Goal: Transaction & Acquisition: Download file/media

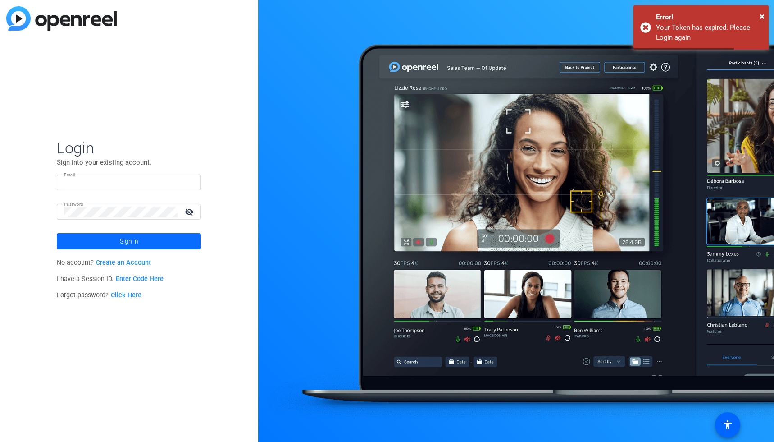
type input "pawel.wilkolek@qiagen.com"
click at [124, 239] on span "Sign in" at bounding box center [129, 241] width 18 height 23
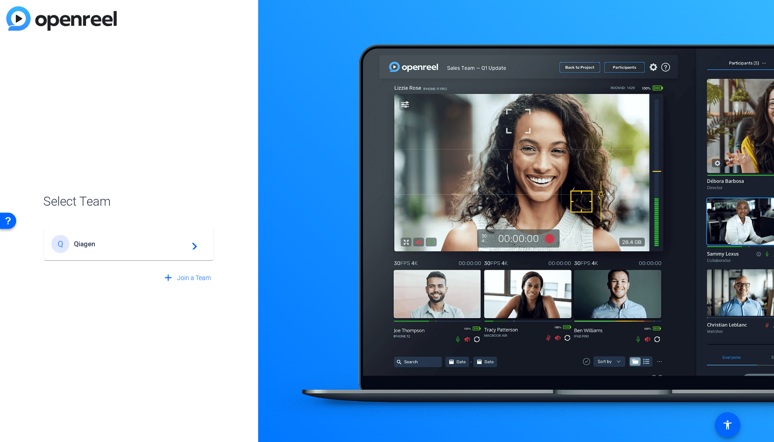
click at [108, 256] on mat-card-content "Q Qiagen navigate_next" at bounding box center [128, 244] width 169 height 32
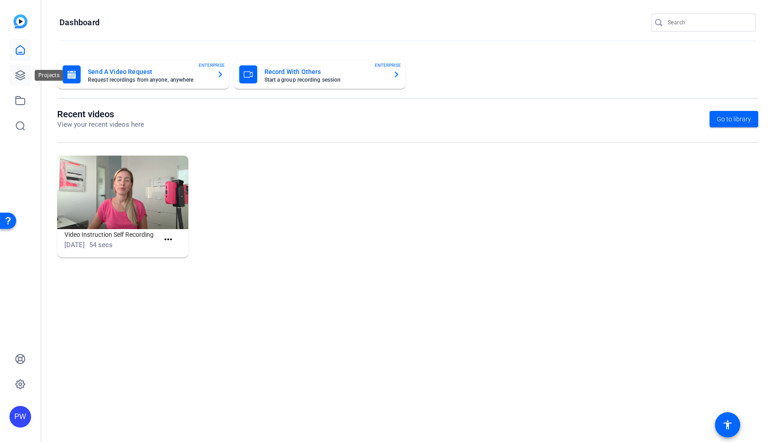
click at [25, 66] on link at bounding box center [20, 75] width 22 height 22
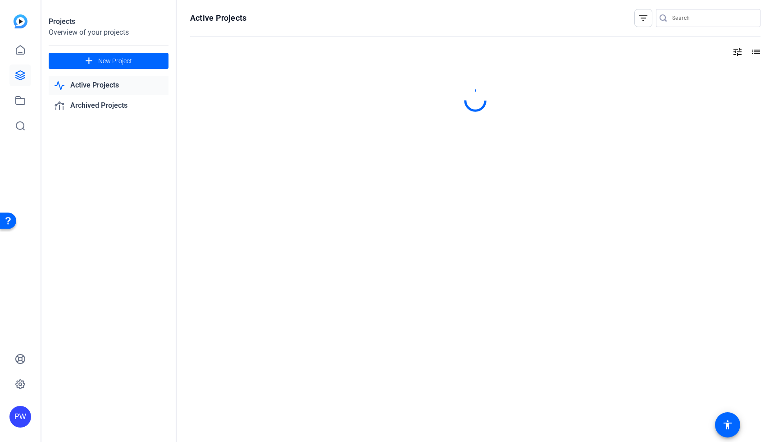
click at [106, 87] on link "Active Projects" at bounding box center [109, 85] width 120 height 18
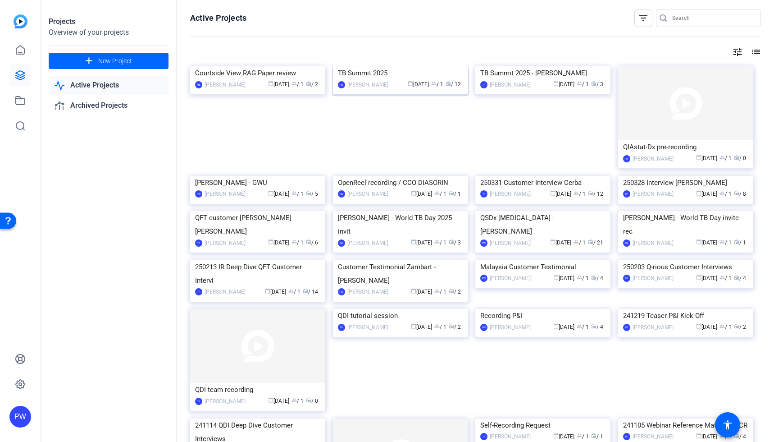
click at [393, 66] on img at bounding box center [400, 66] width 135 height 0
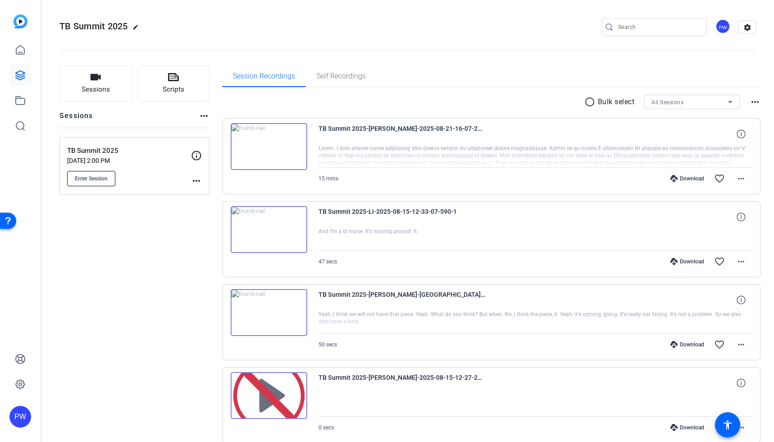
click at [79, 180] on span "Enter Session" at bounding box center [91, 178] width 33 height 7
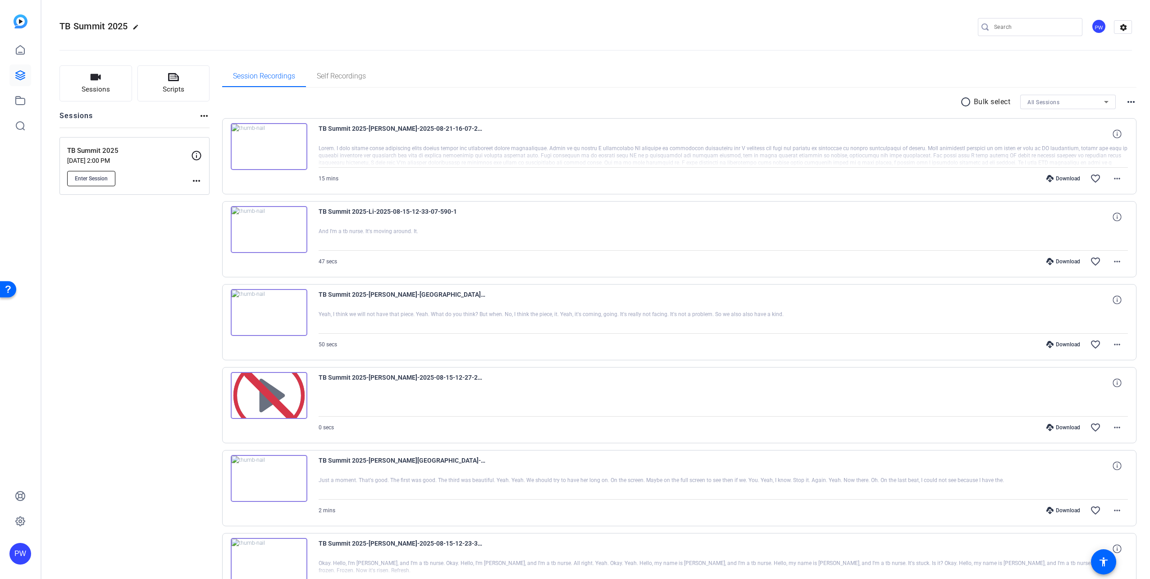
click at [93, 178] on span "Enter Session" at bounding box center [91, 178] width 33 height 7
drag, startPoint x: 77, startPoint y: 20, endPoint x: 80, endPoint y: 25, distance: 5.9
click at [77, 21] on h2 "TB Summit 2025 edit" at bounding box center [101, 27] width 84 height 16
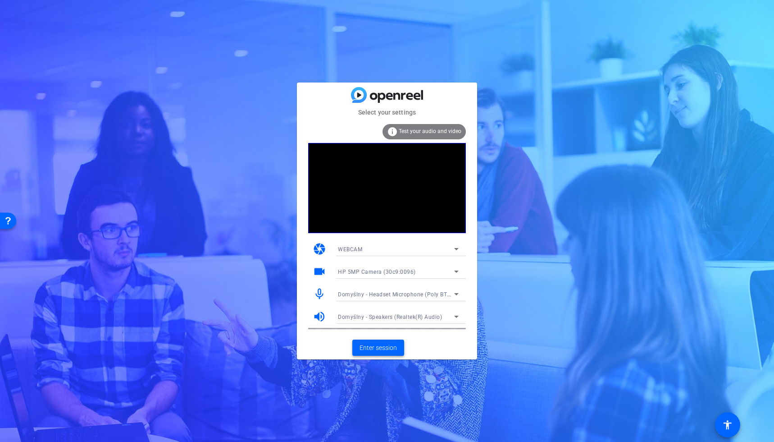
click at [381, 348] on span "Enter session" at bounding box center [378, 347] width 37 height 9
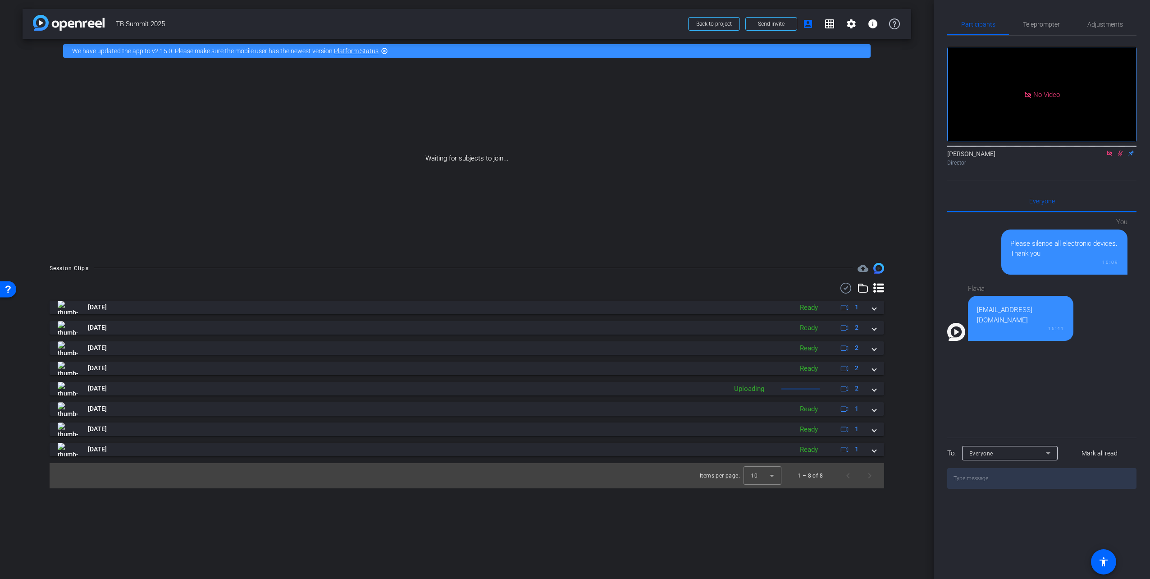
click at [774, 156] on icon at bounding box center [1109, 153] width 7 height 6
click at [774, 21] on span "Send invite" at bounding box center [771, 23] width 27 height 7
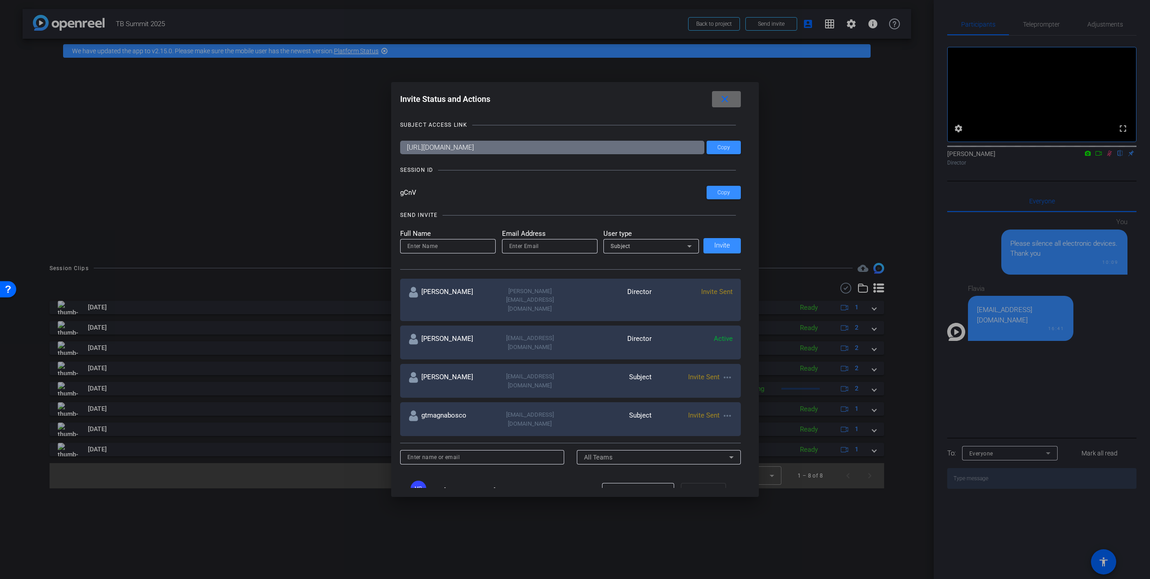
click at [734, 98] on span at bounding box center [726, 99] width 29 height 22
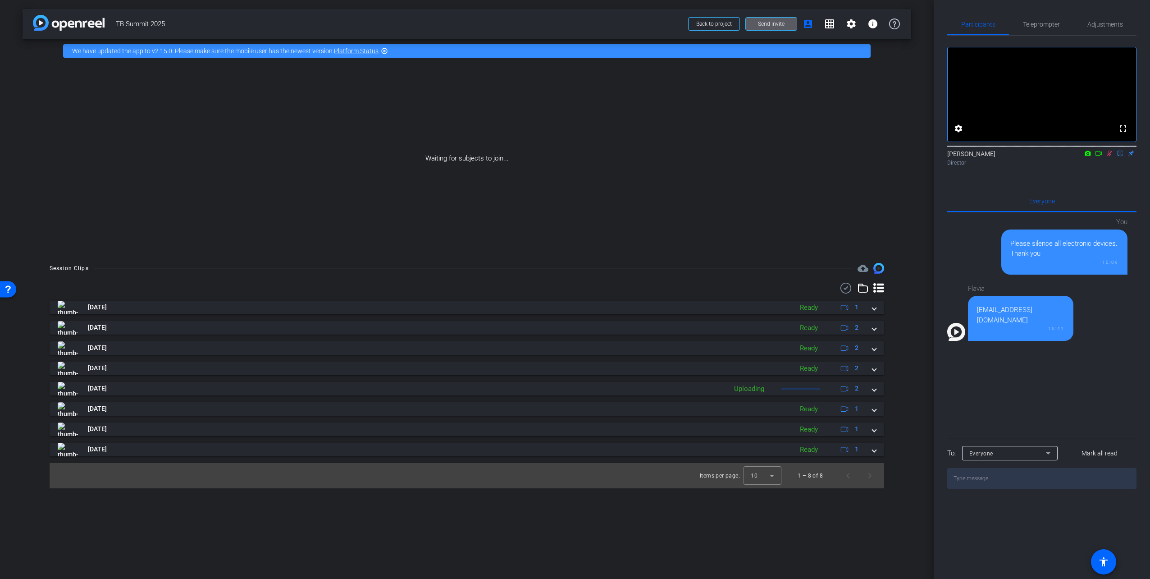
click at [774, 156] on icon at bounding box center [1098, 153] width 7 height 6
click at [774, 441] on span "Mark all read" at bounding box center [1100, 452] width 36 height 9
click at [774, 335] on img at bounding box center [956, 332] width 18 height 18
click at [774, 24] on span "Adjustments" at bounding box center [1106, 24] width 36 height 6
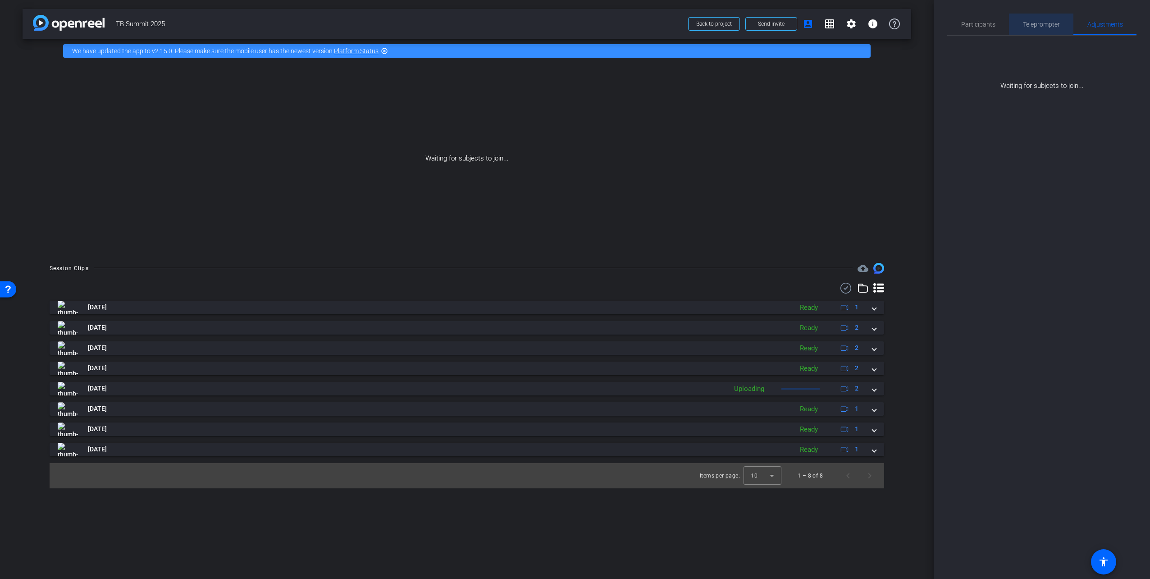
click at [774, 27] on span "Teleprompter" at bounding box center [1041, 24] width 37 height 6
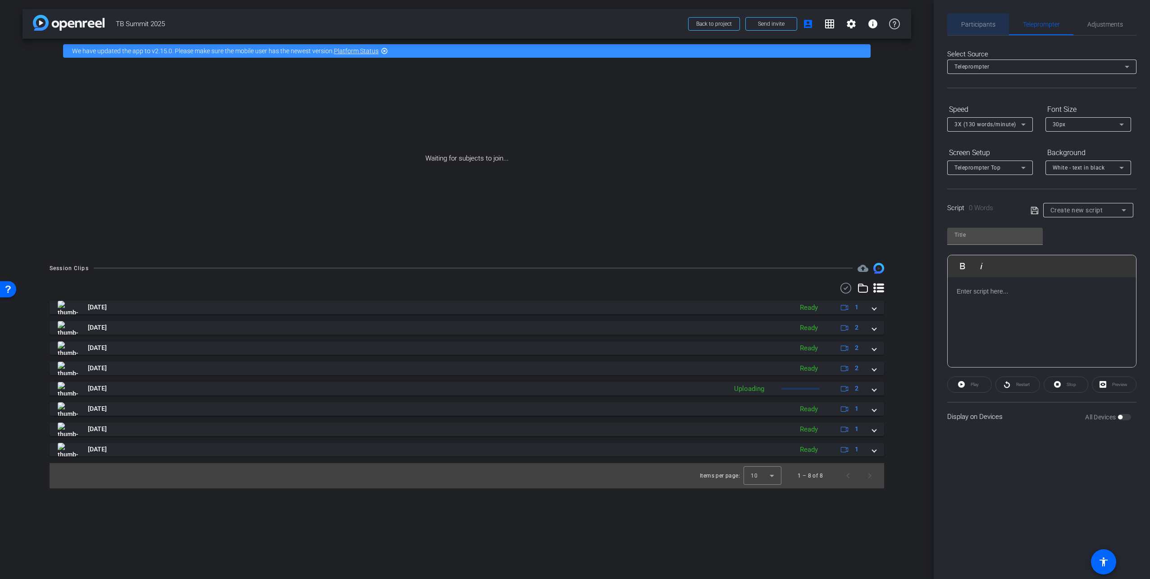
click at [774, 25] on span "Participants" at bounding box center [978, 24] width 34 height 6
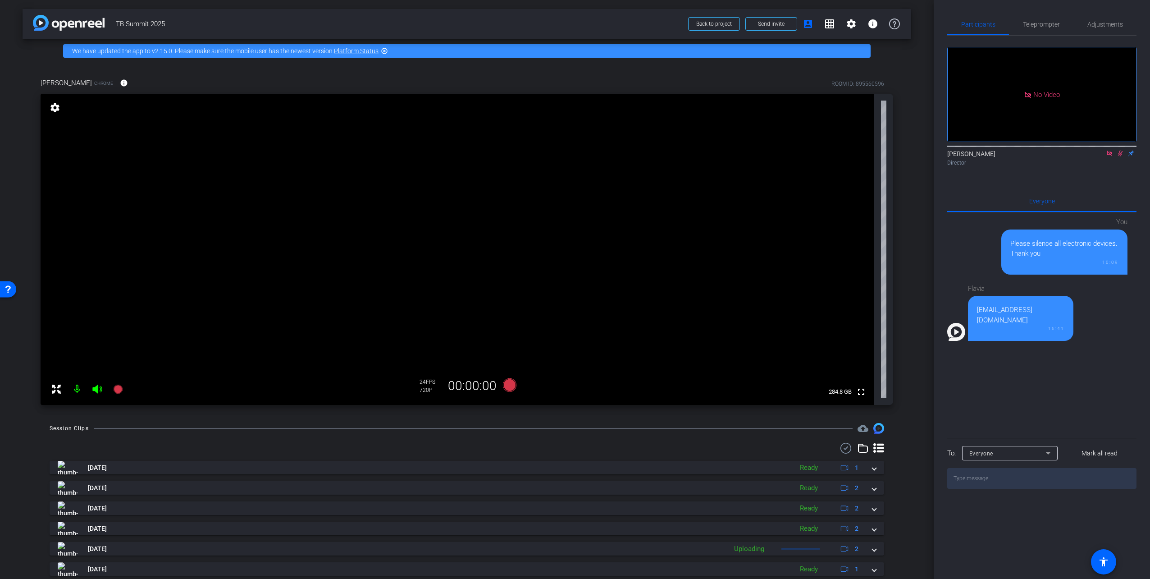
click at [774, 151] on icon at bounding box center [1120, 154] width 5 height 6
click at [774, 150] on icon at bounding box center [1109, 153] width 7 height 6
click at [774, 27] on mat-icon "settings" at bounding box center [851, 23] width 11 height 11
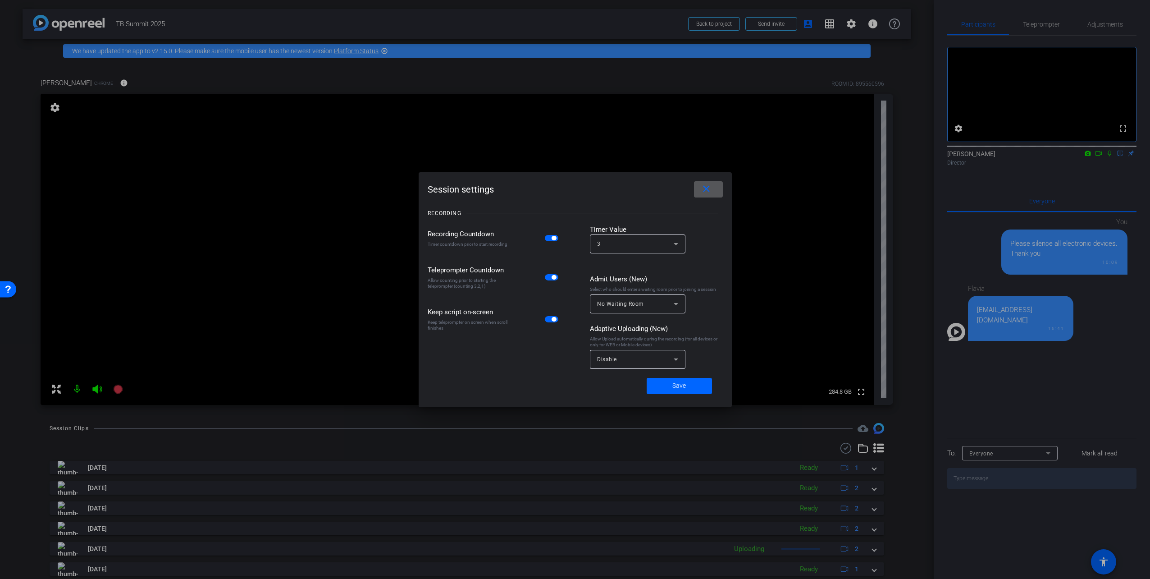
click at [709, 185] on mat-icon "close" at bounding box center [706, 188] width 11 height 11
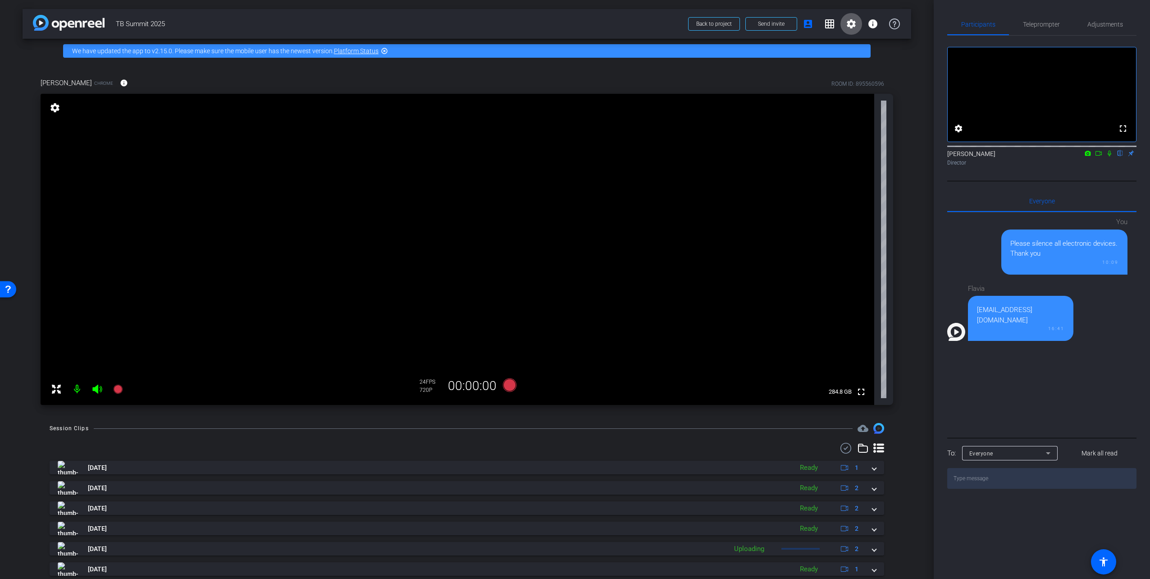
click at [774, 23] on mat-icon "settings" at bounding box center [851, 23] width 11 height 11
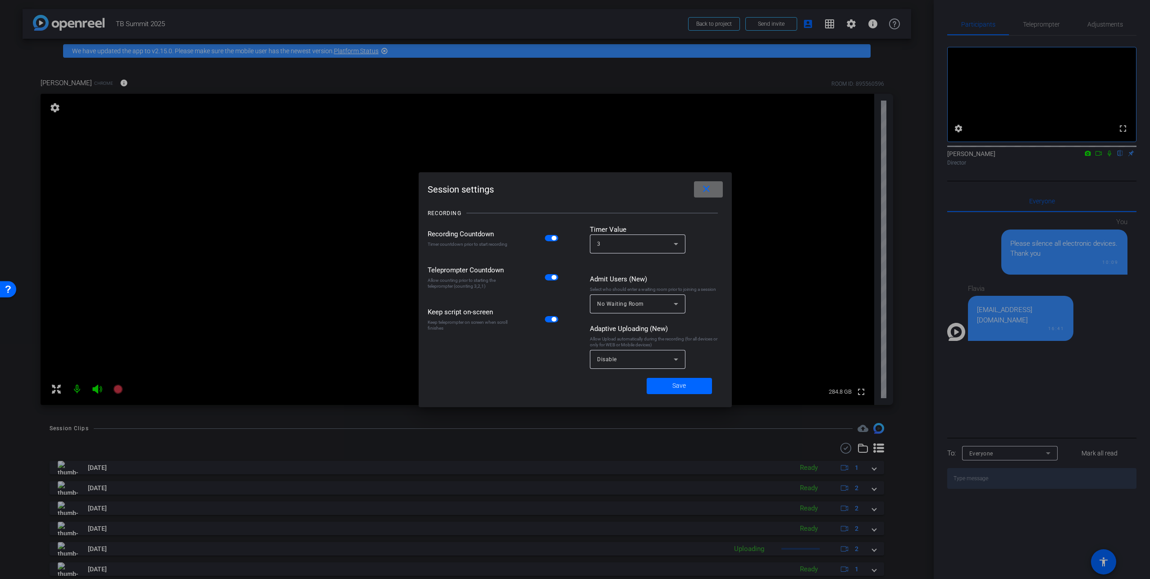
click at [717, 189] on span at bounding box center [708, 189] width 29 height 22
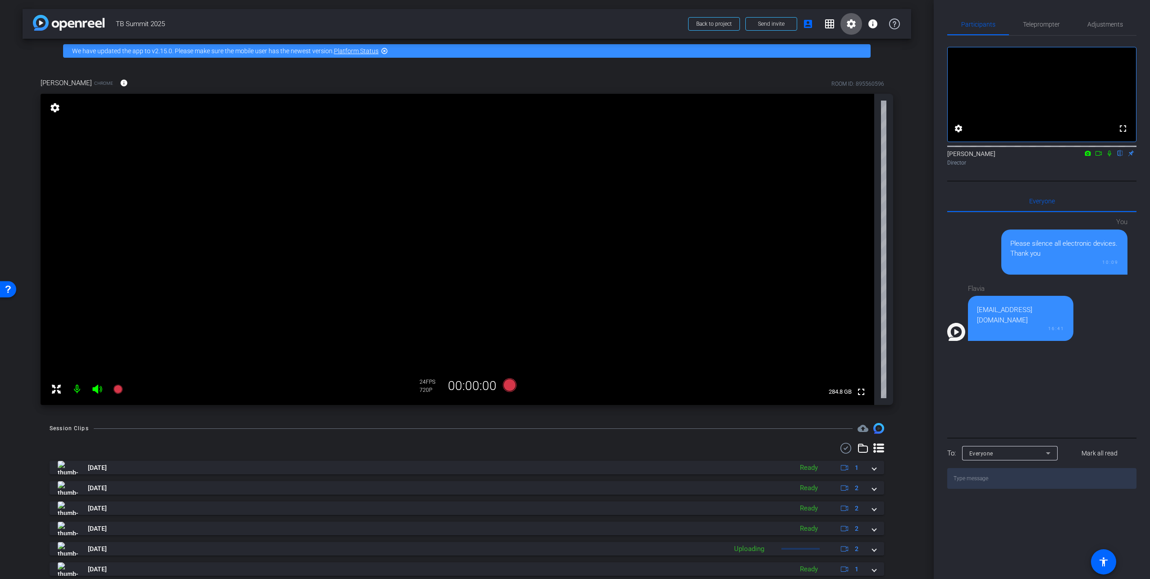
click at [774, 157] on mat-icon "flip" at bounding box center [1120, 153] width 11 height 8
click at [774, 20] on span "Adjustments" at bounding box center [1106, 25] width 36 height 22
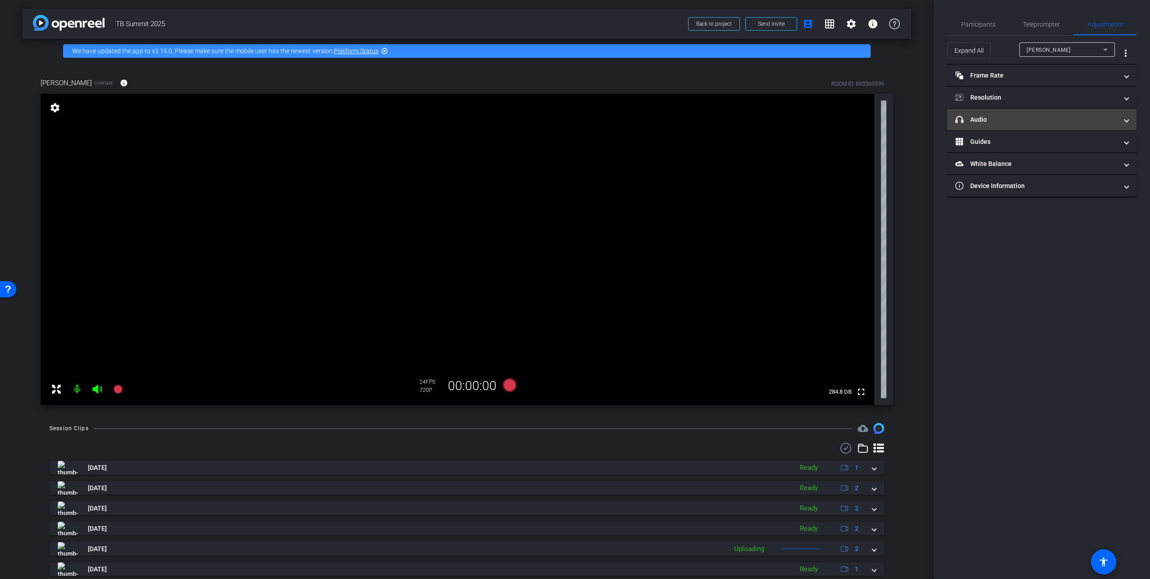
click at [774, 114] on mat-expansion-panel-header "headphone icon Audio" at bounding box center [1041, 120] width 189 height 22
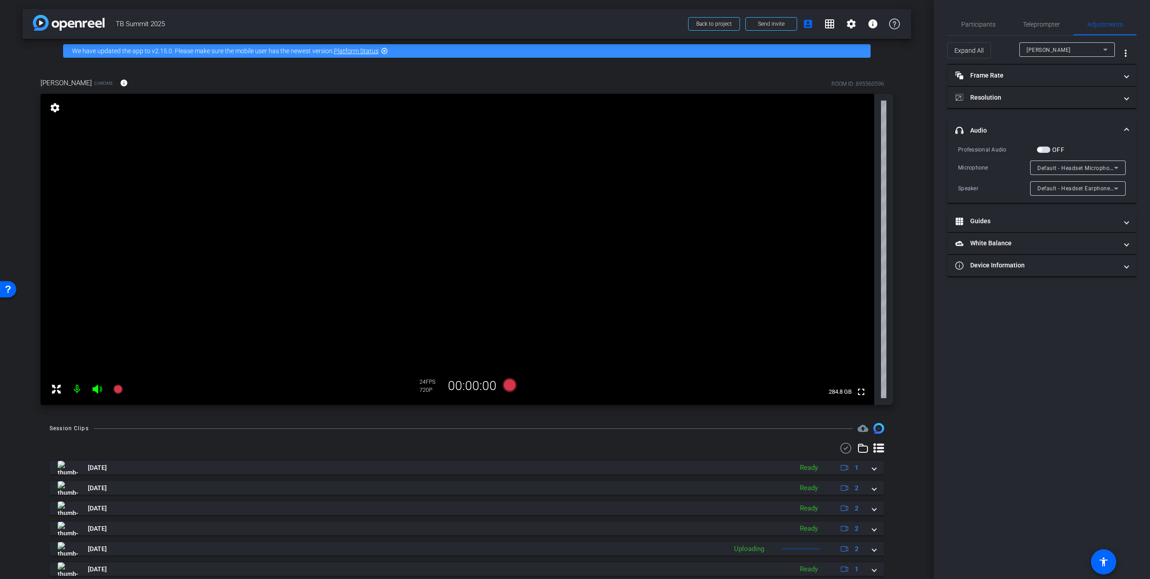
click at [774, 164] on span "Default - Headset Microphone (Poly BT700) (047f:02e6)" at bounding box center [1111, 167] width 147 height 7
click at [774, 201] on span "Communications - Headset Microphone (Poly BT700) (047f:02e6)" at bounding box center [1078, 199] width 81 height 11
click at [774, 191] on span "Default - Headset Earphone (Poly BT700) (047f:02e6)" at bounding box center [1108, 187] width 141 height 7
click at [774, 238] on span "Headset Earphone (Poly BT700) (047f:02e6)" at bounding box center [1078, 234] width 81 height 11
click at [774, 23] on span "Participants" at bounding box center [978, 24] width 34 height 6
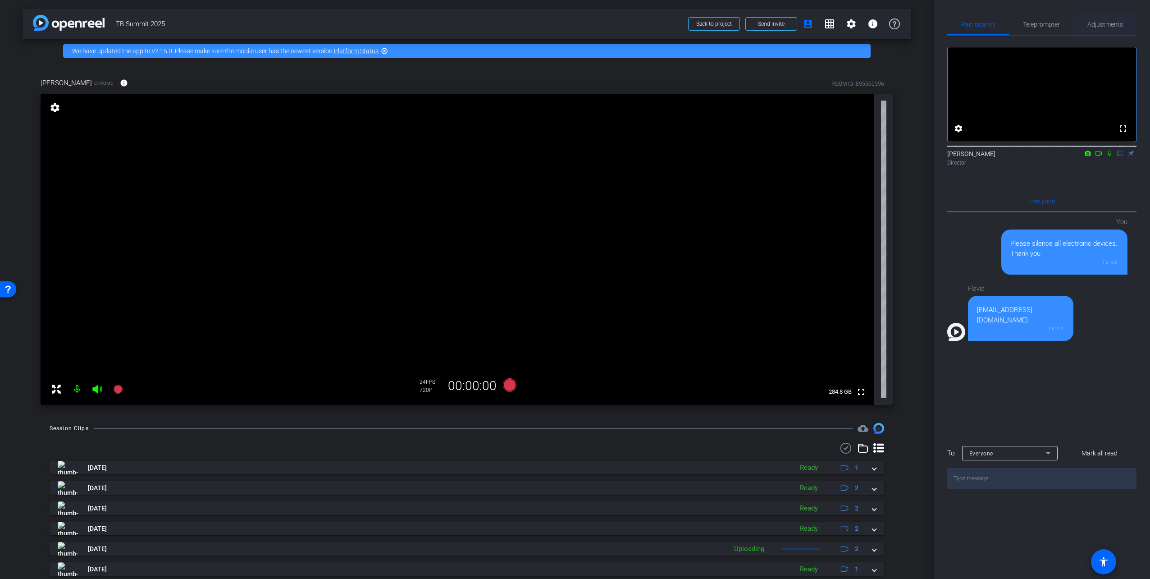
click at [774, 21] on span "Adjustments" at bounding box center [1106, 24] width 36 height 6
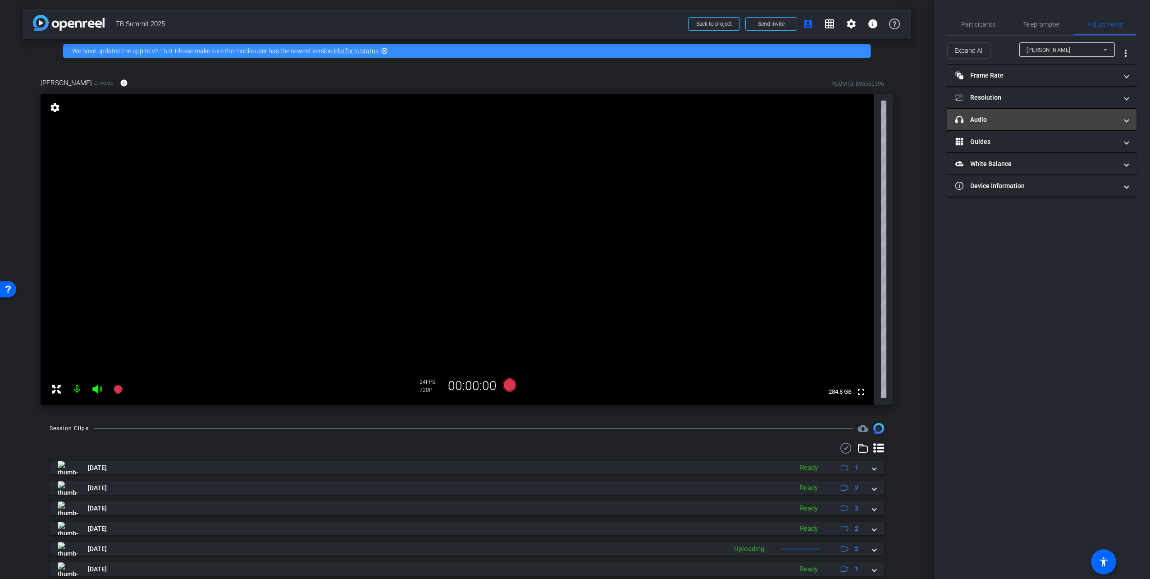
click at [774, 124] on mat-expansion-panel-header "headphone icon Audio" at bounding box center [1041, 120] width 189 height 22
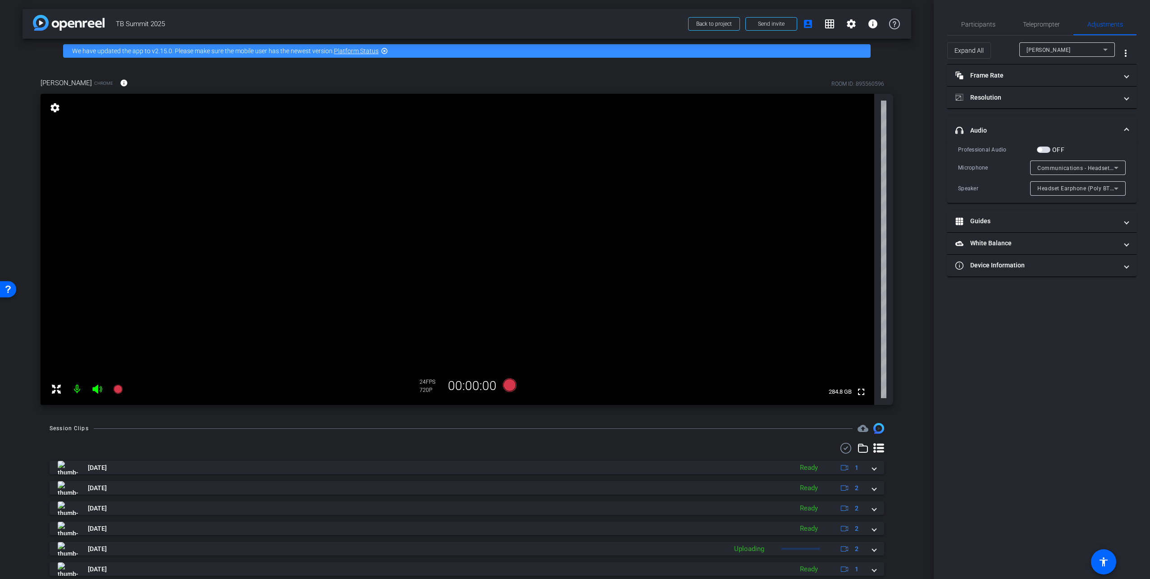
click at [774, 169] on span "Communications - Headset Microphone (Poly BT700) (047f:02e6)" at bounding box center [1124, 167] width 173 height 7
click at [774, 148] on div at bounding box center [575, 289] width 1150 height 579
click at [774, 166] on span "Communications - Headset Microphone (Poly BT700) (047f:02e6)" at bounding box center [1124, 167] width 173 height 7
click at [774, 218] on span "Headset Microphone (Poly BT700) (047f:02e6)" at bounding box center [1078, 214] width 81 height 11
click at [774, 190] on span "Headset Earphone (Poly BT700) (047f:02e6)" at bounding box center [1096, 187] width 117 height 7
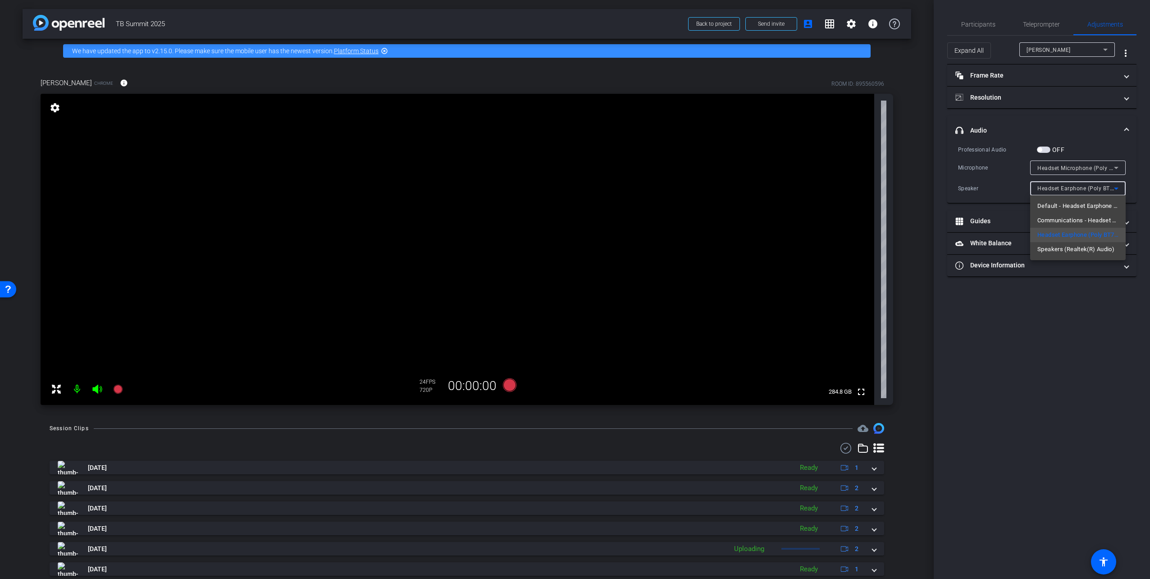
click at [774, 124] on div at bounding box center [575, 289] width 1150 height 579
click at [774, 18] on span "Participants" at bounding box center [978, 25] width 34 height 22
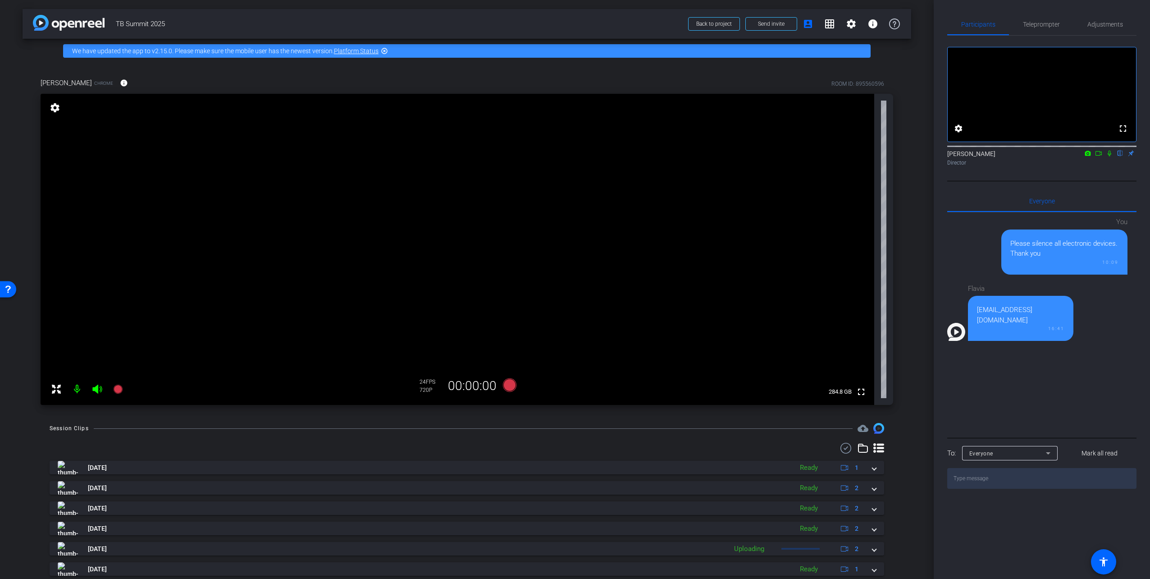
click at [774, 167] on div "Director" at bounding box center [1041, 163] width 189 height 8
click at [774, 441] on textarea at bounding box center [1041, 478] width 189 height 21
type textarea "from your end everything is fine"
click at [774, 23] on span "Adjustments" at bounding box center [1106, 24] width 36 height 6
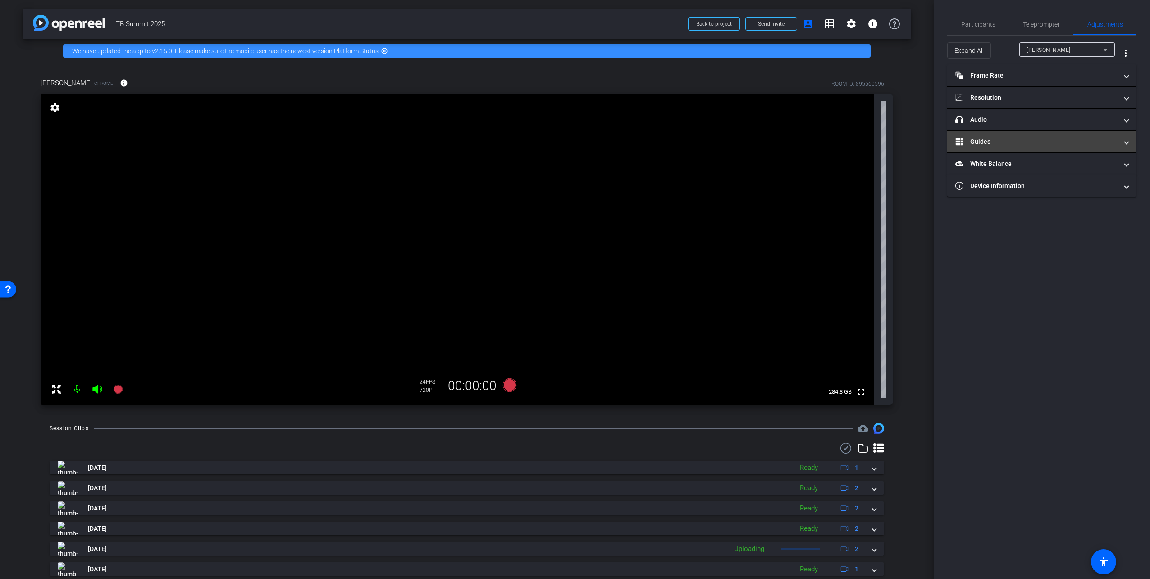
click at [774, 143] on mat-panel-title "Guides" at bounding box center [1037, 141] width 162 height 9
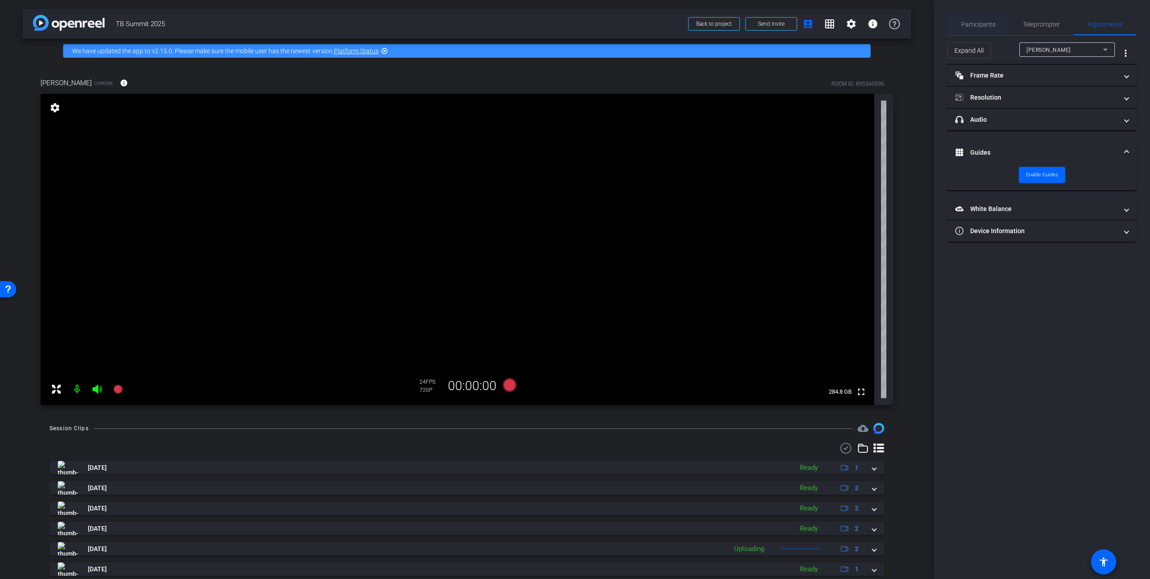
click at [774, 22] on span "Participants" at bounding box center [978, 24] width 34 height 6
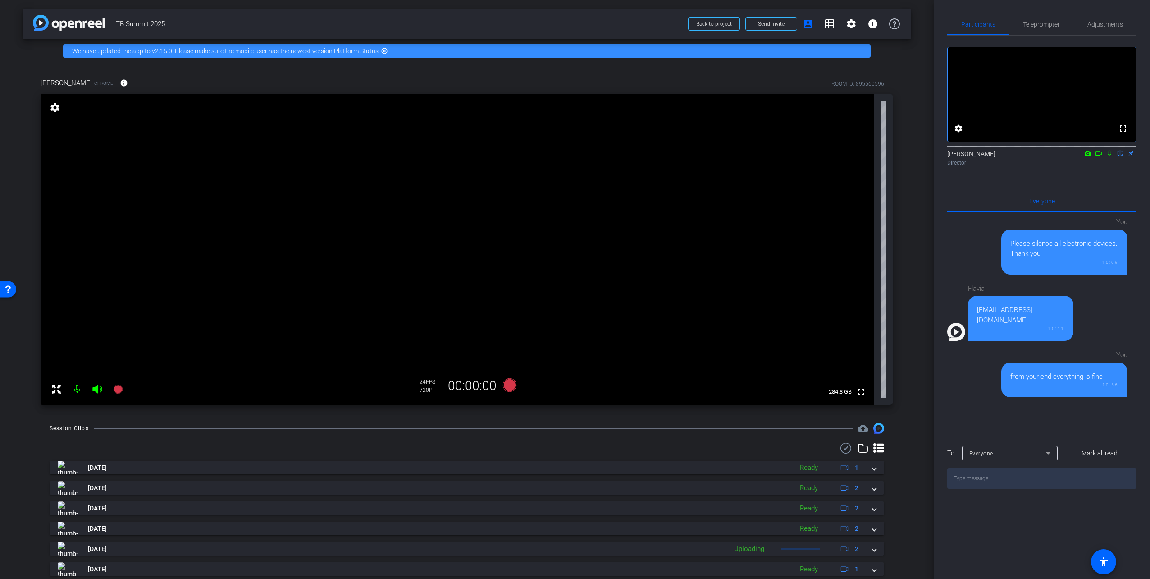
click at [774, 441] on textarea at bounding box center [1041, 478] width 189 height 21
type textarea "let me restart the session"
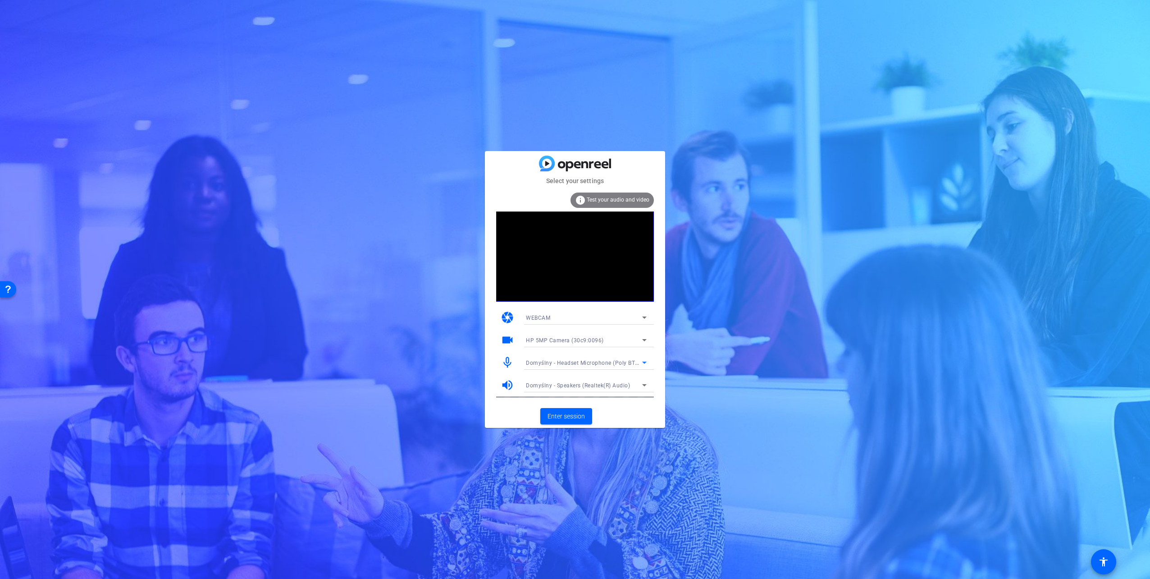
click at [628, 364] on span "Domyślny - Headset Microphone (Poly BT700) (047f:02e6)" at bounding box center [603, 362] width 154 height 7
click at [603, 424] on span "Microphone Array (Intel® Smart Sound Technology for Digital Microphones)" at bounding box center [586, 423] width 121 height 11
click at [609, 382] on span "Domyślny - Speakers (Realtek(R) Audio)" at bounding box center [578, 385] width 104 height 6
click at [0, 0] on div at bounding box center [0, 0] width 0 height 0
click at [569, 414] on span "Enter session" at bounding box center [566, 416] width 37 height 9
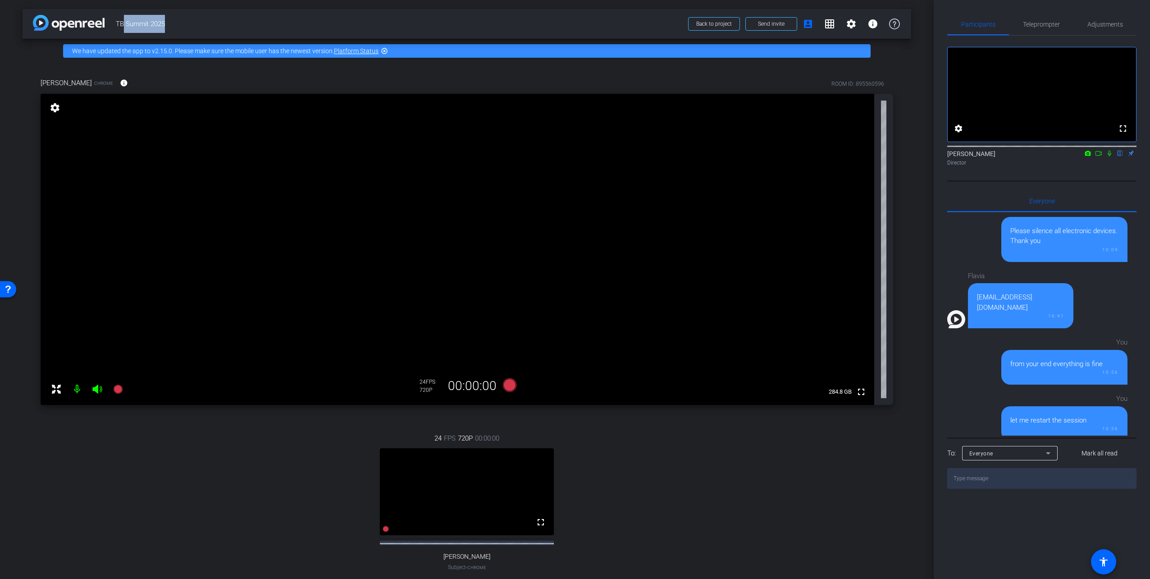
drag, startPoint x: 164, startPoint y: 23, endPoint x: 120, endPoint y: 23, distance: 43.3
click at [120, 23] on span "TB Summit 2025" at bounding box center [399, 24] width 567 height 18
click at [1045, 28] on span "Teleprompter" at bounding box center [1041, 25] width 37 height 22
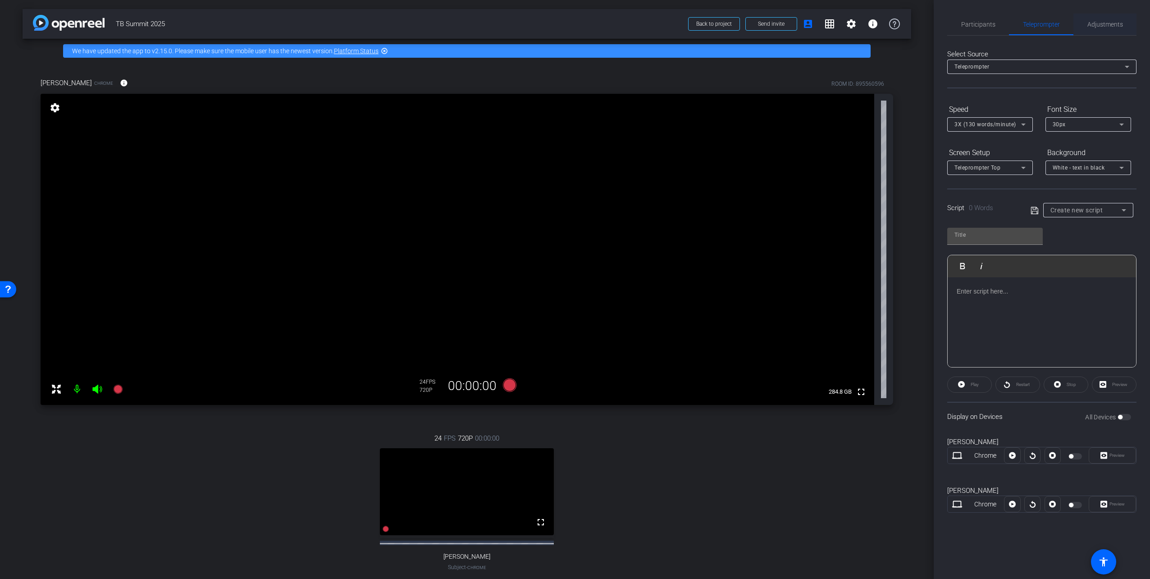
click at [1096, 19] on span "Adjustments" at bounding box center [1106, 25] width 36 height 22
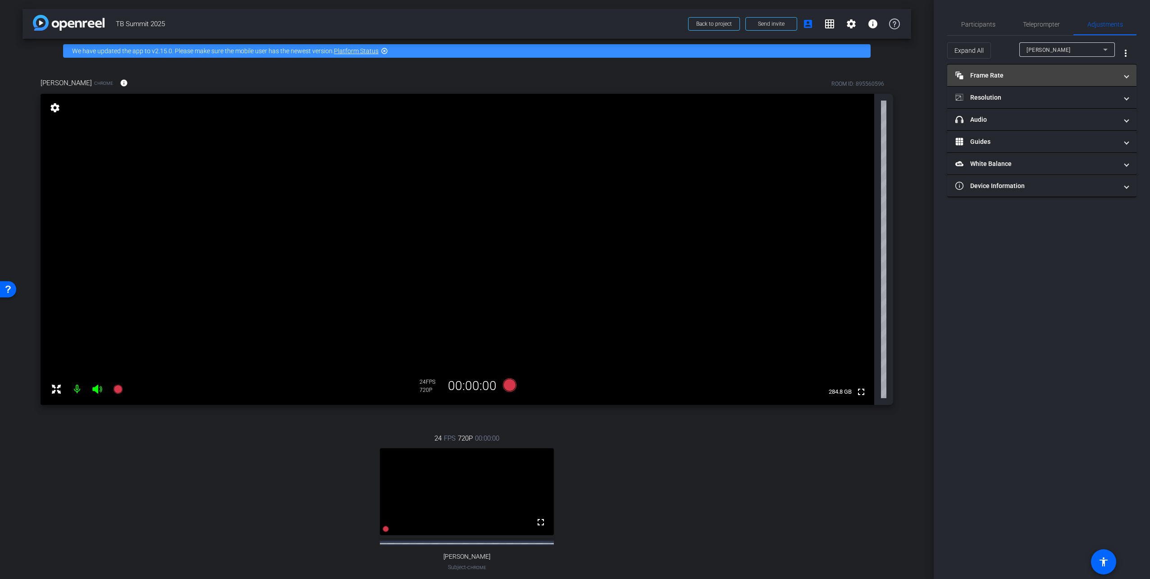
click at [1005, 73] on mat-panel-title "Frame Rate Frame Rate" at bounding box center [1037, 75] width 162 height 9
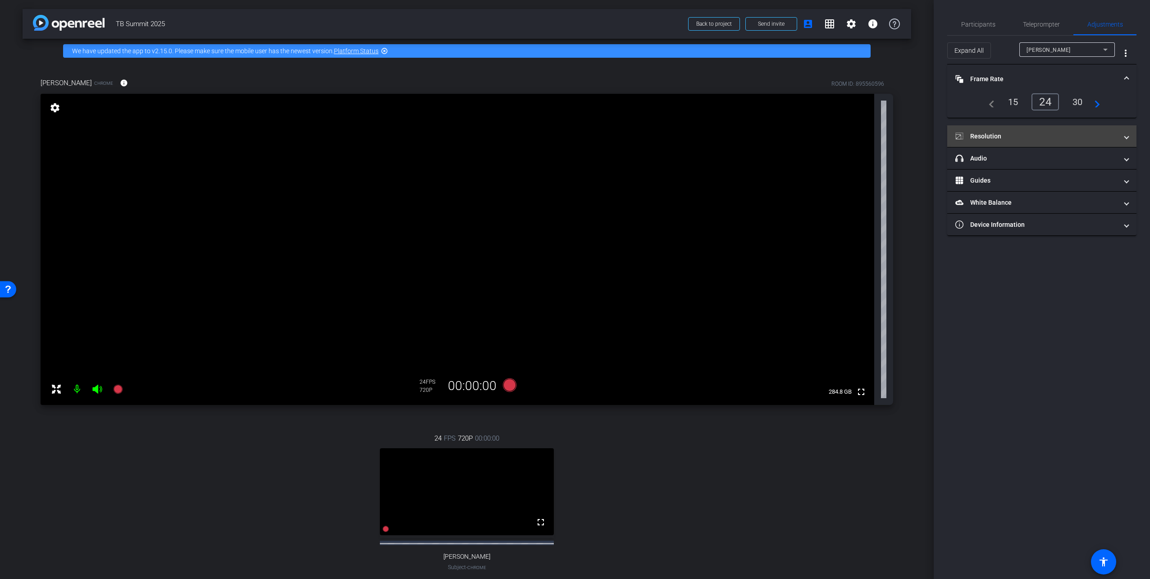
click at [1020, 134] on mat-panel-title "Resolution" at bounding box center [1037, 136] width 162 height 9
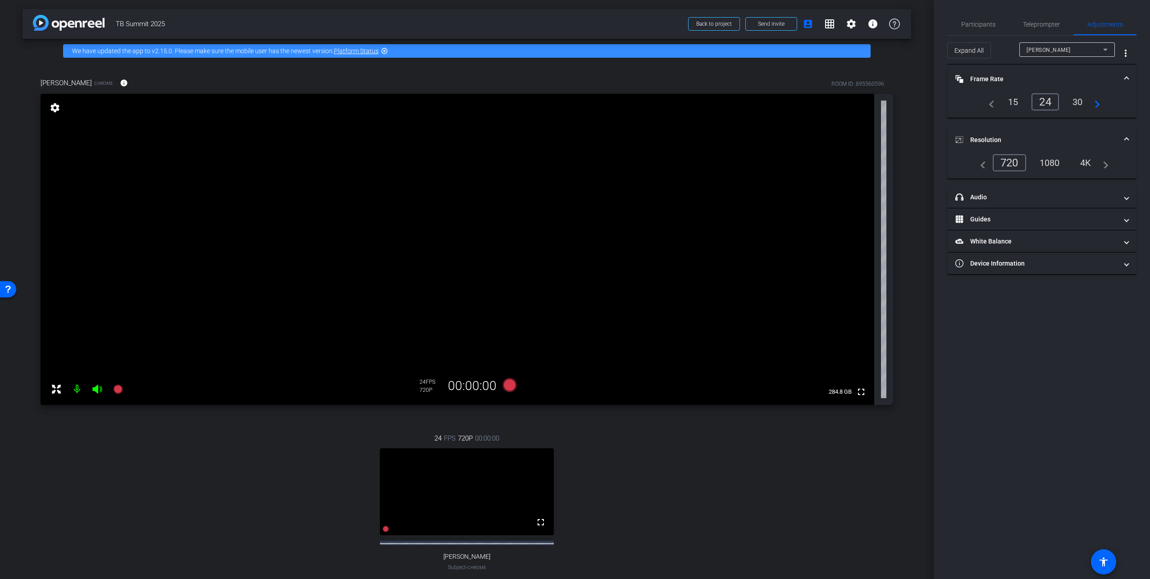
click at [1047, 167] on div "1080" at bounding box center [1050, 162] width 34 height 15
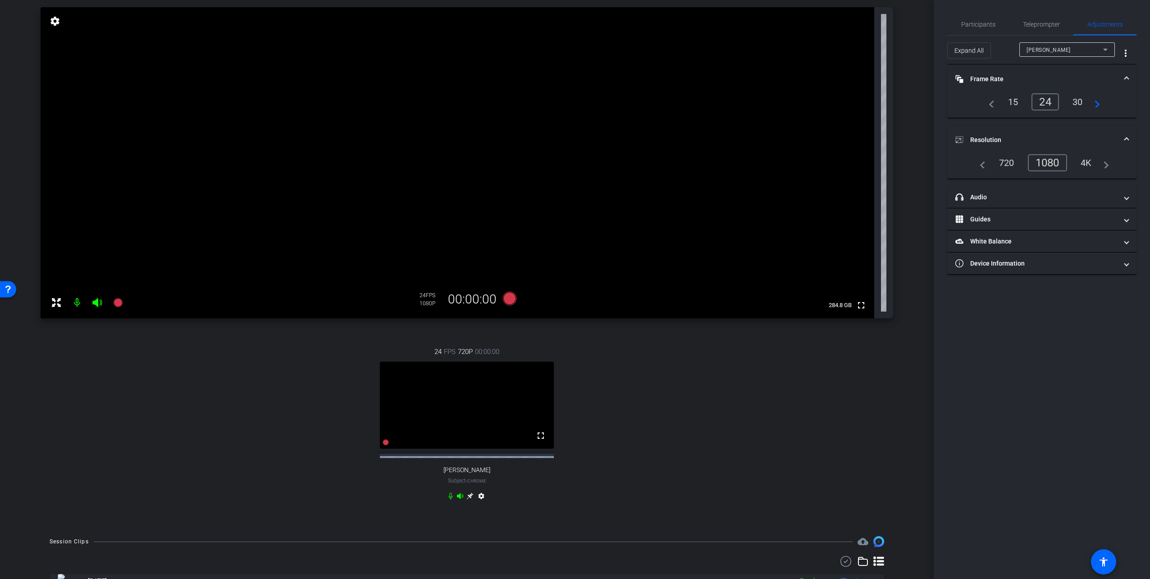
scroll to position [90, 0]
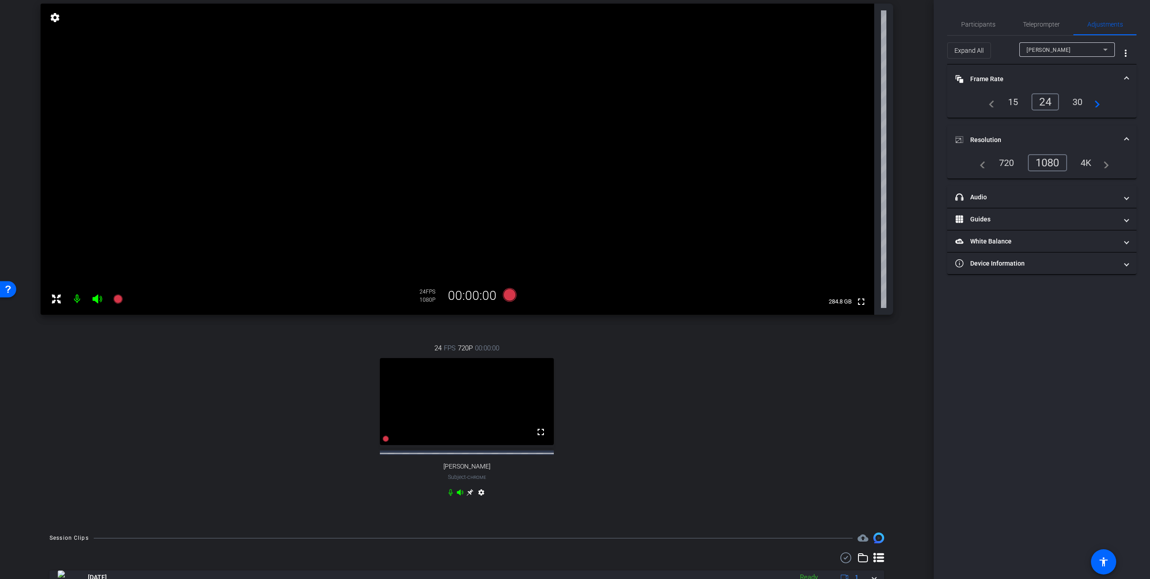
click at [479, 499] on mat-icon "settings" at bounding box center [481, 494] width 11 height 11
type input "11000"
click at [1046, 164] on div "1080" at bounding box center [1050, 162] width 34 height 15
click at [993, 21] on span "Participants" at bounding box center [978, 24] width 34 height 6
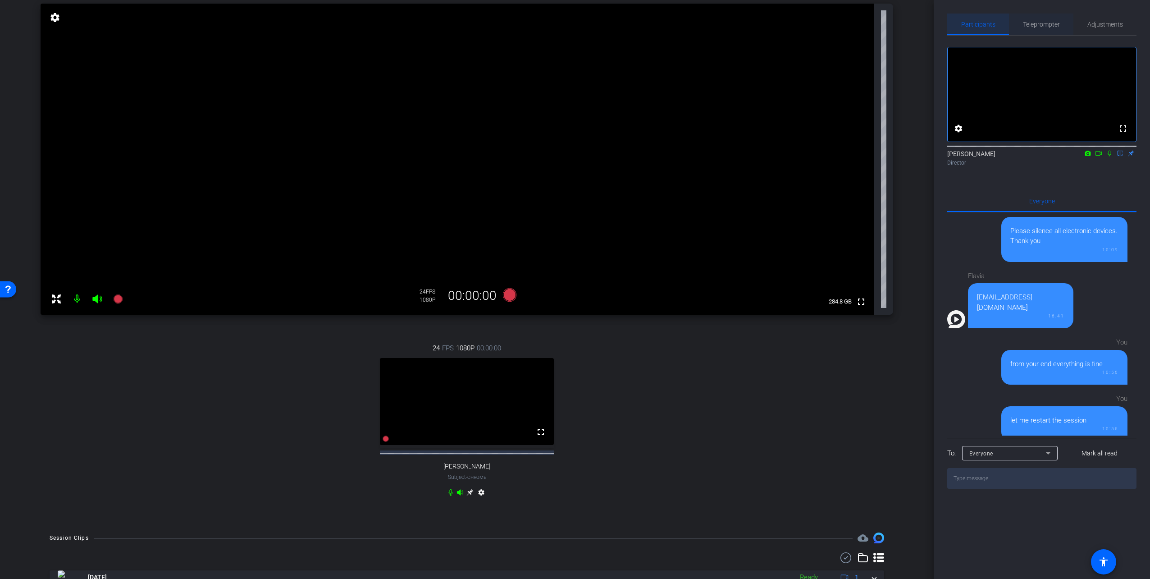
click at [1042, 22] on span "Teleprompter" at bounding box center [1041, 24] width 37 height 6
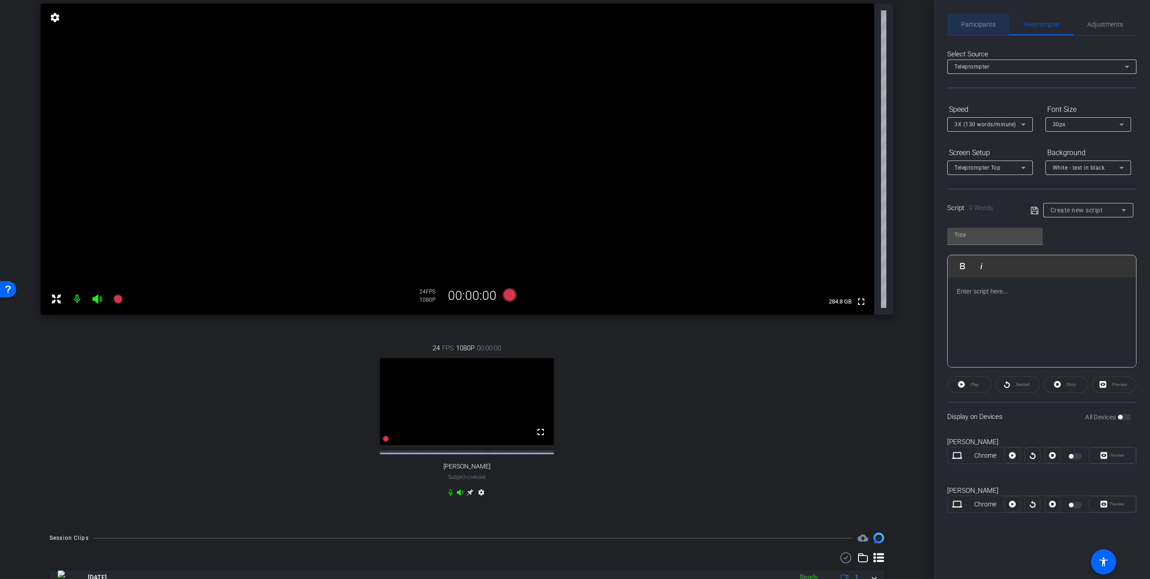
click at [987, 23] on span "Participants" at bounding box center [978, 24] width 34 height 6
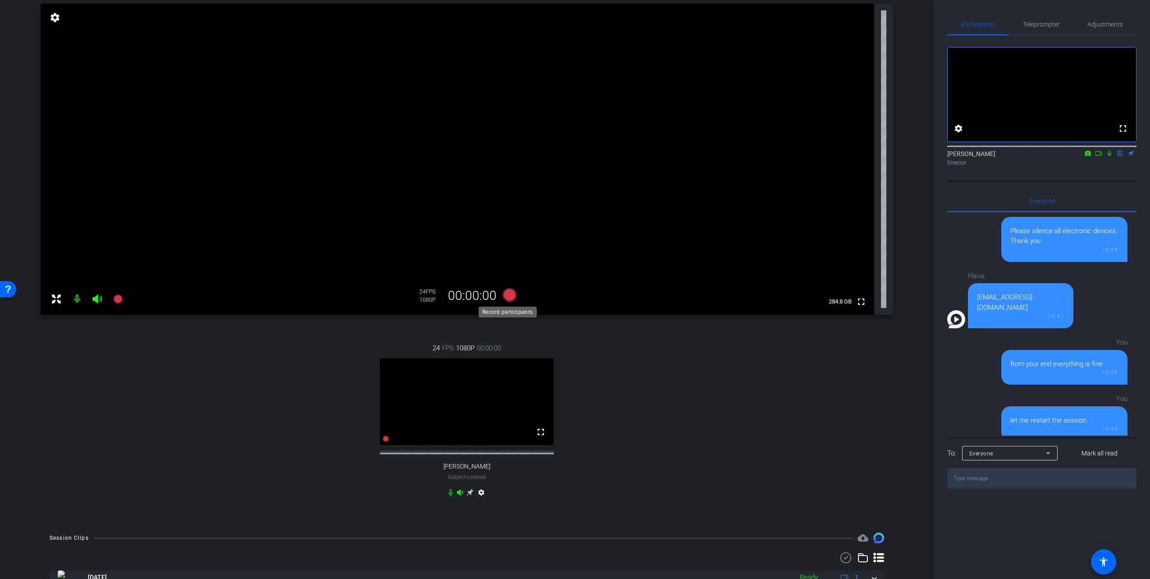
click at [507, 296] on icon at bounding box center [510, 295] width 14 height 14
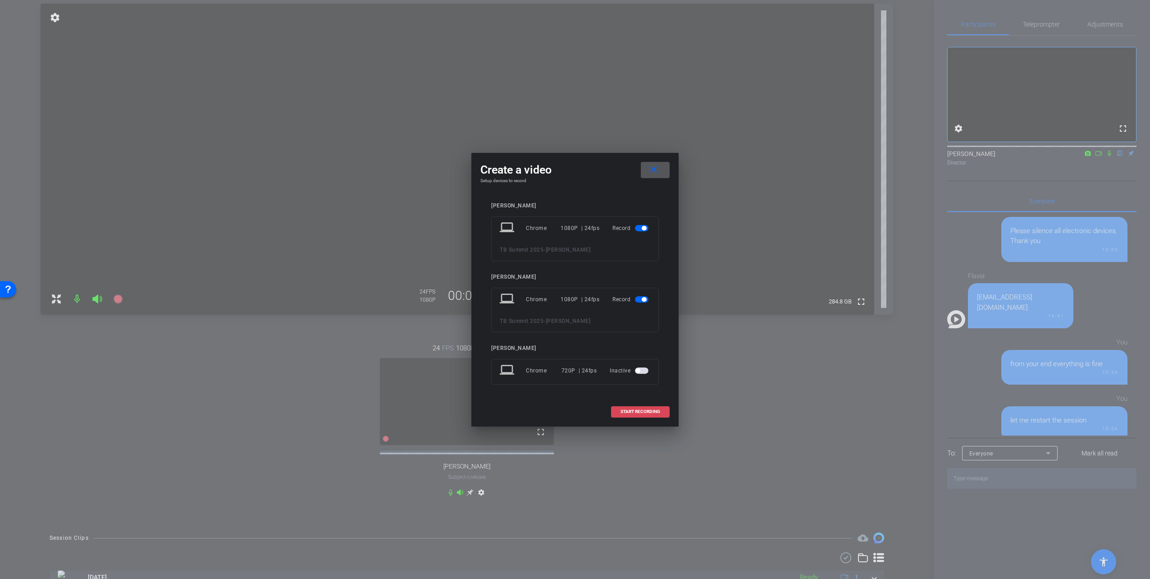
click at [648, 414] on span "START RECORDING" at bounding box center [641, 411] width 40 height 5
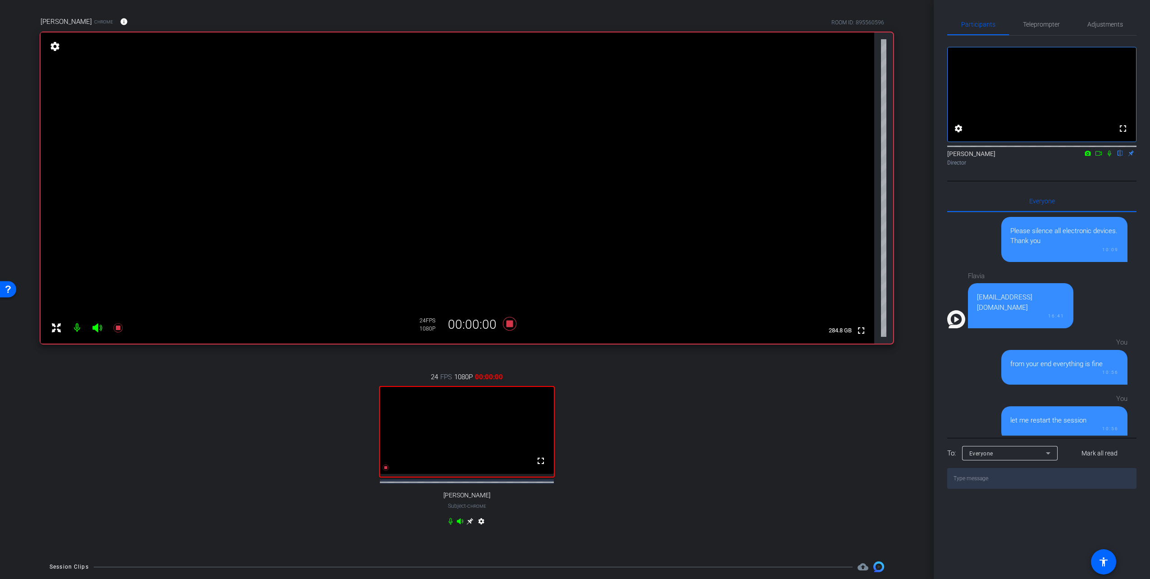
scroll to position [45, 0]
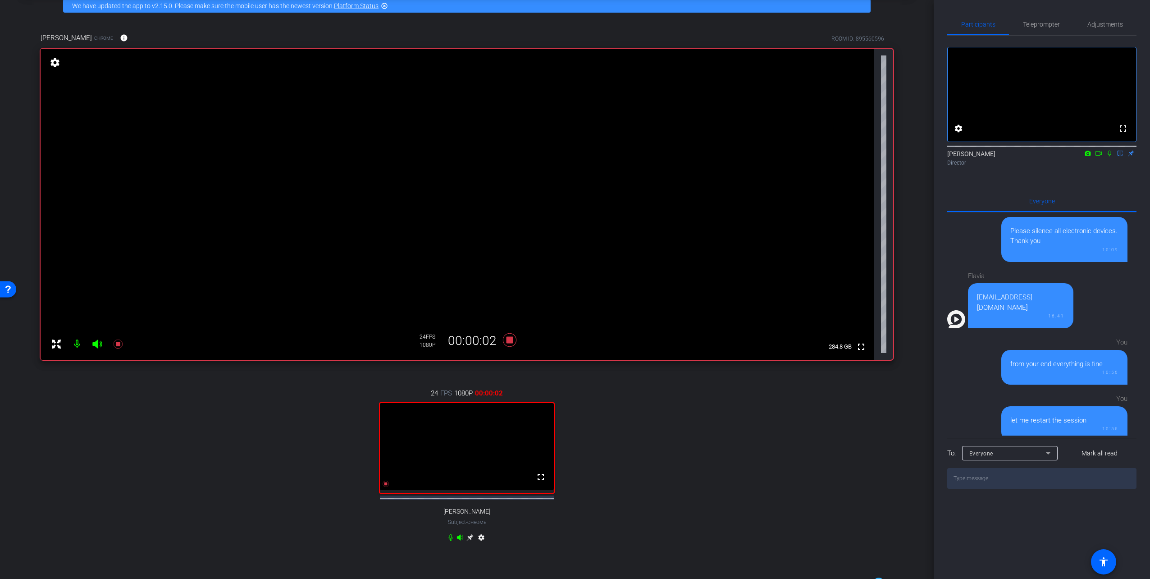
click at [1111, 156] on icon at bounding box center [1109, 153] width 7 height 6
click at [1100, 155] on icon at bounding box center [1099, 153] width 6 height 5
click at [537, 482] on mat-icon "fullscreen" at bounding box center [540, 476] width 11 height 11
click at [1120, 156] on icon at bounding box center [1120, 154] width 5 height 6
click at [505, 339] on icon at bounding box center [510, 340] width 14 height 14
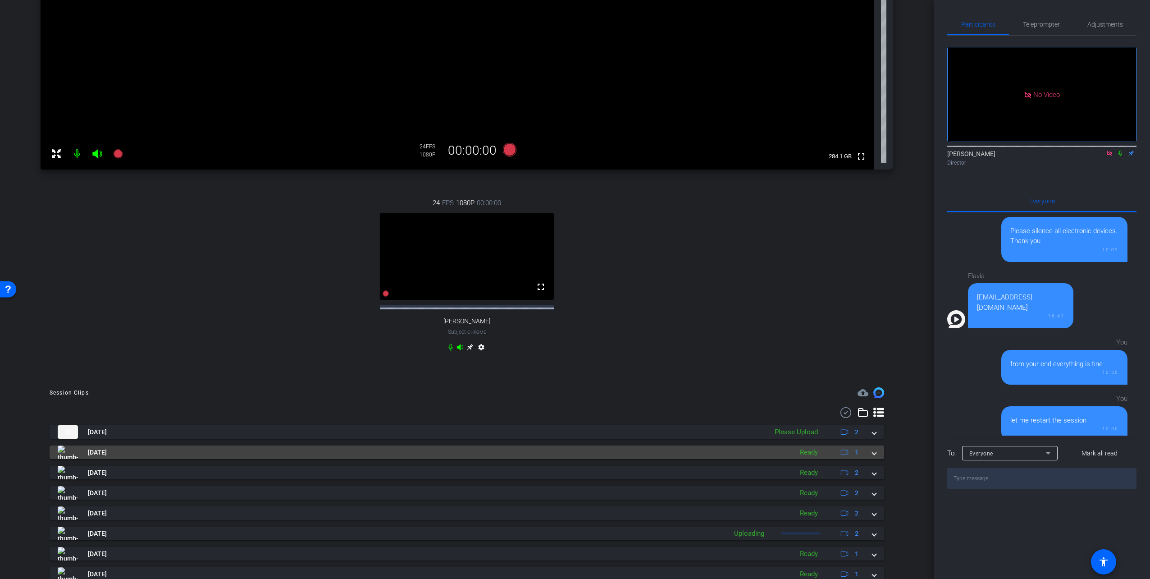
scroll to position [270, 0]
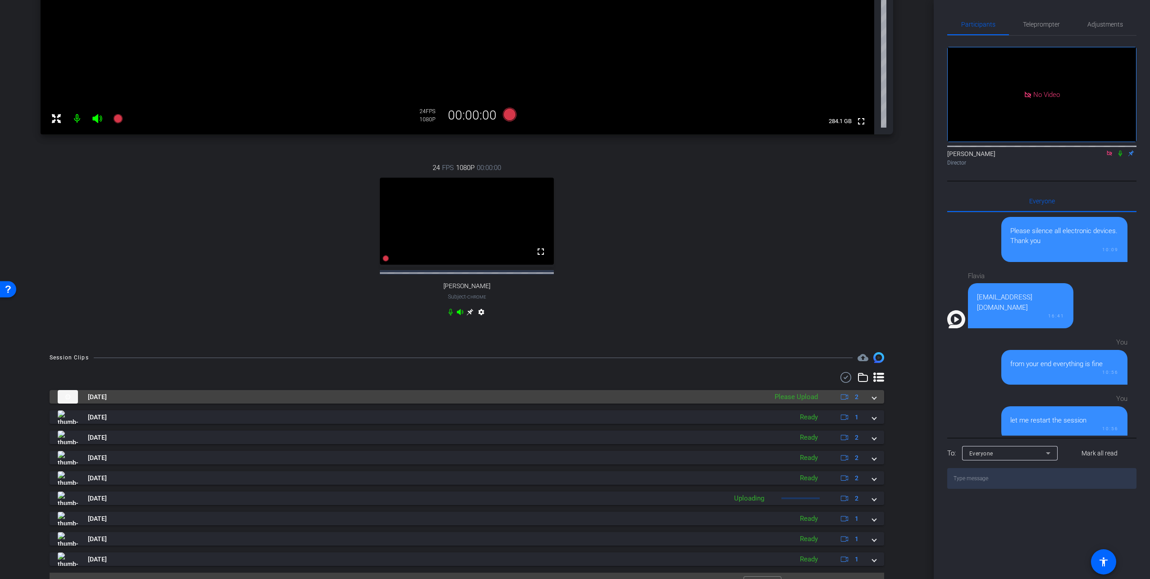
click at [745, 403] on mat-panel-title "[DATE]" at bounding box center [410, 397] width 705 height 14
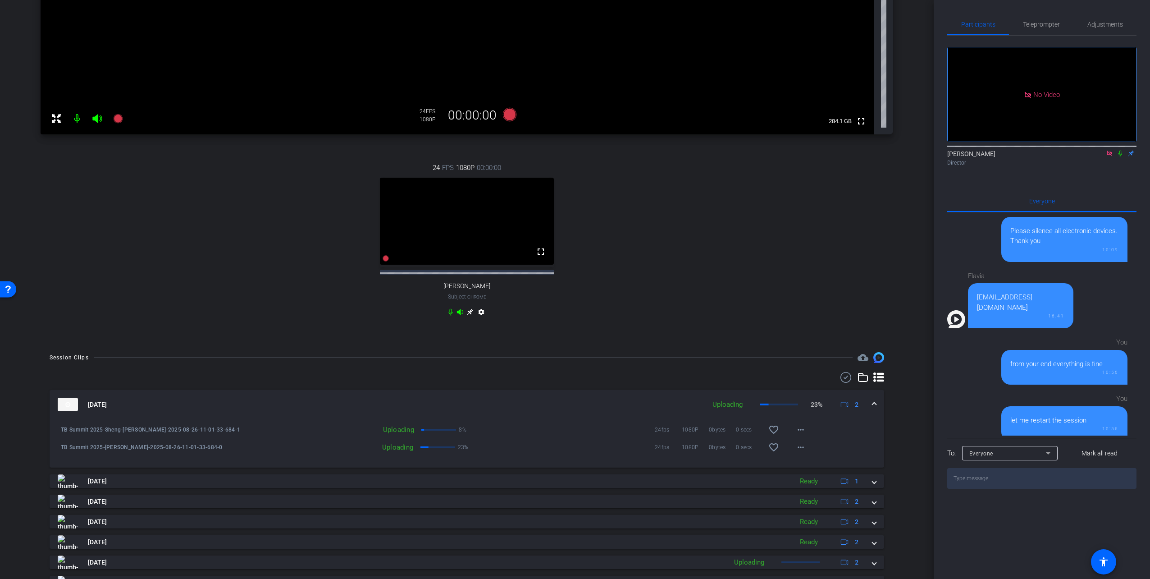
click at [1110, 156] on icon at bounding box center [1109, 153] width 7 height 6
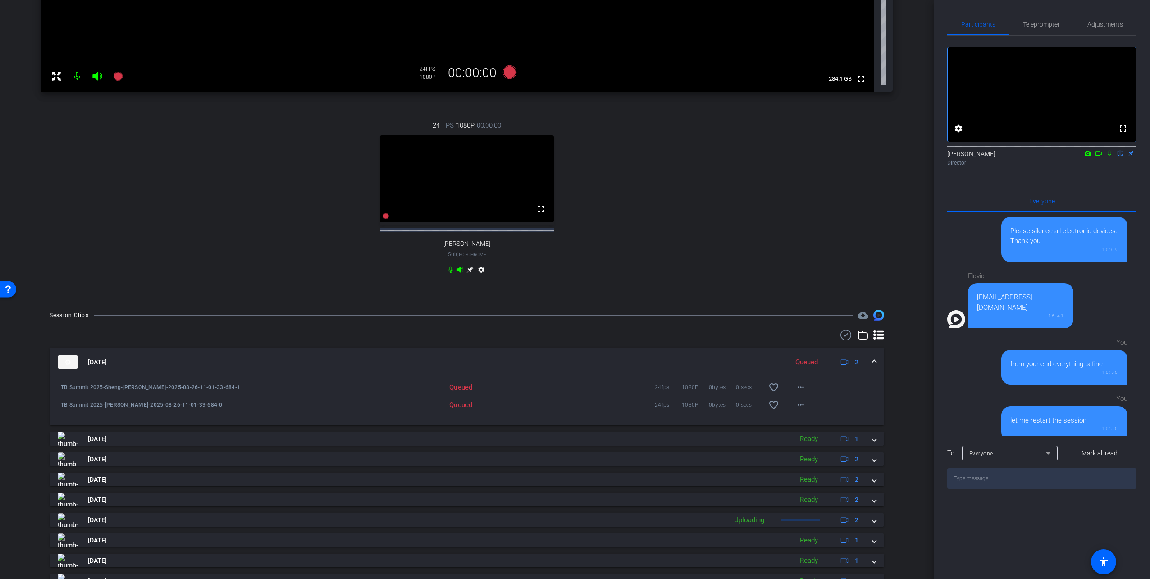
scroll to position [316, 0]
click at [796, 390] on mat-icon "more_horiz" at bounding box center [801, 384] width 11 height 11
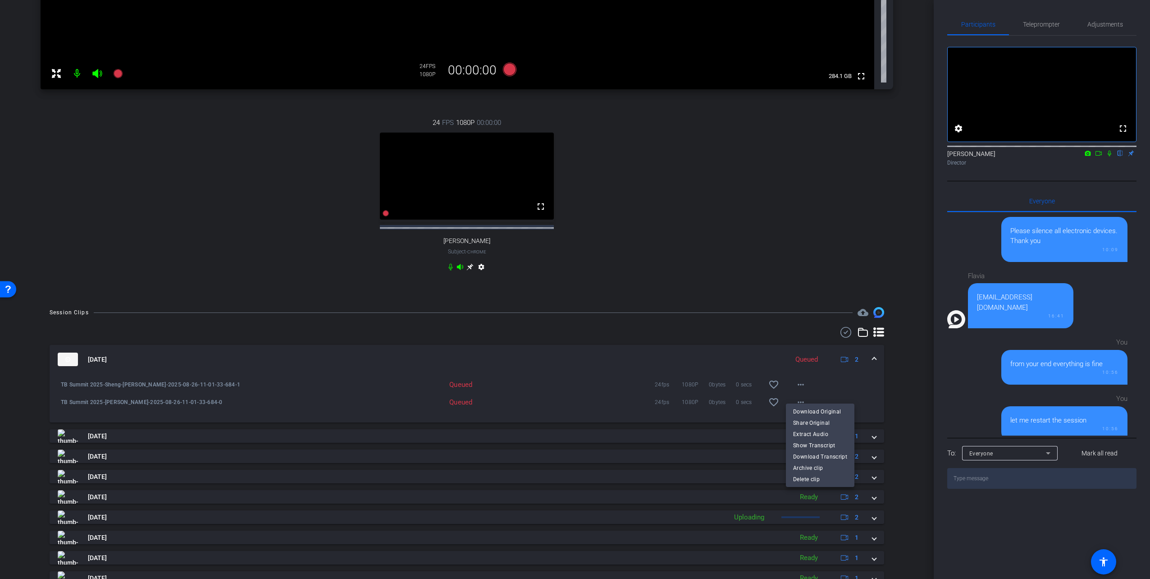
click at [823, 243] on div at bounding box center [575, 289] width 1150 height 579
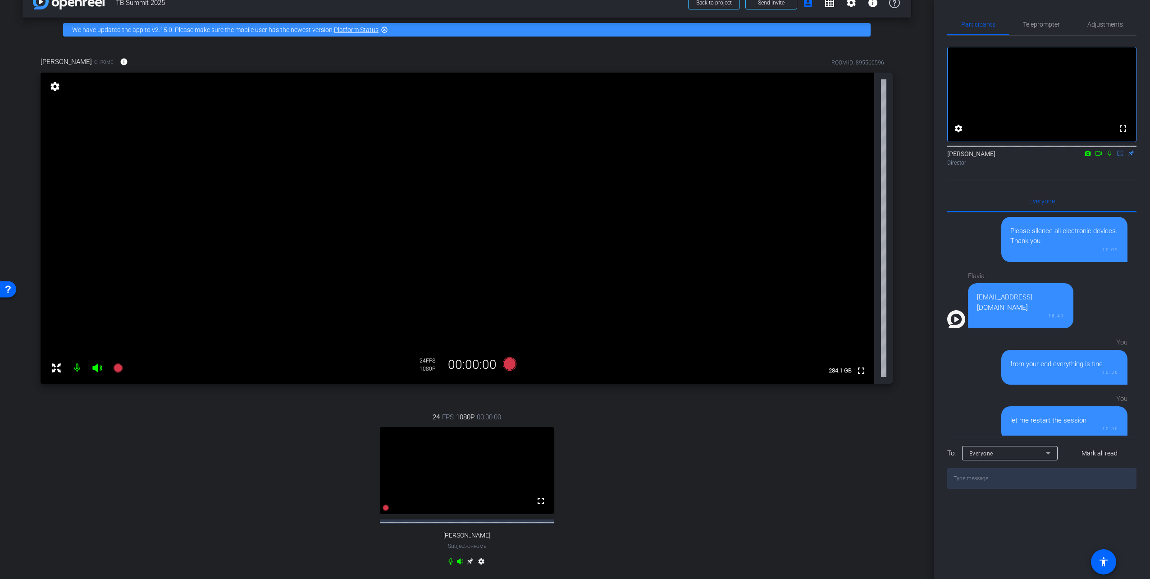
scroll to position [0, 0]
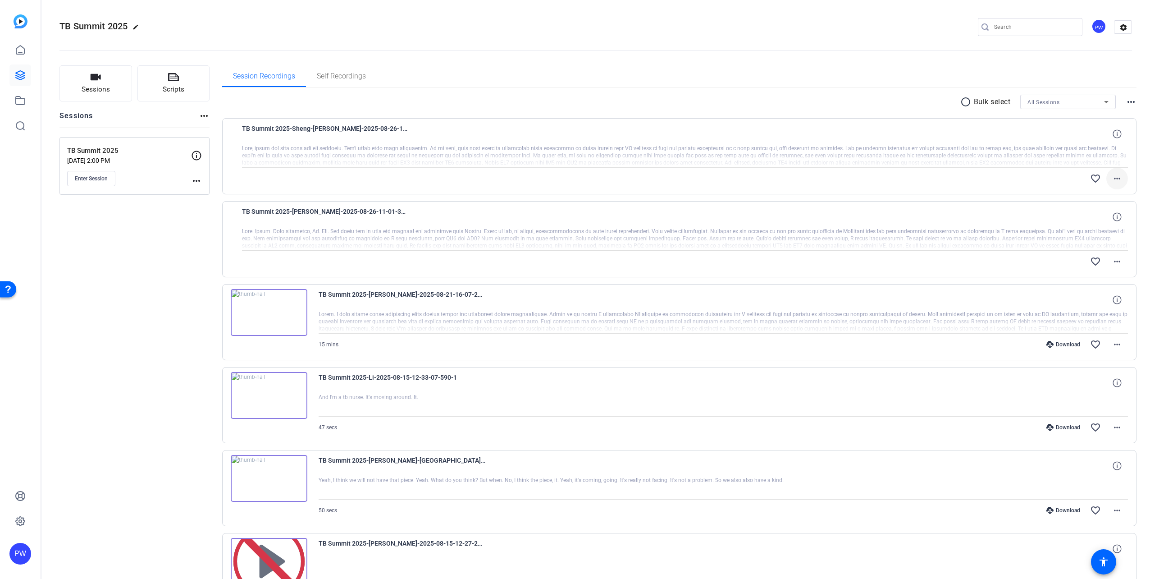
click at [1117, 179] on mat-icon "more_horiz" at bounding box center [1117, 178] width 11 height 11
click at [768, 54] on div at bounding box center [575, 289] width 1150 height 579
click at [1113, 261] on mat-icon "more_horiz" at bounding box center [1117, 261] width 11 height 11
click at [193, 241] on div at bounding box center [575, 289] width 1150 height 579
click at [1112, 258] on mat-icon "more_horiz" at bounding box center [1117, 261] width 11 height 11
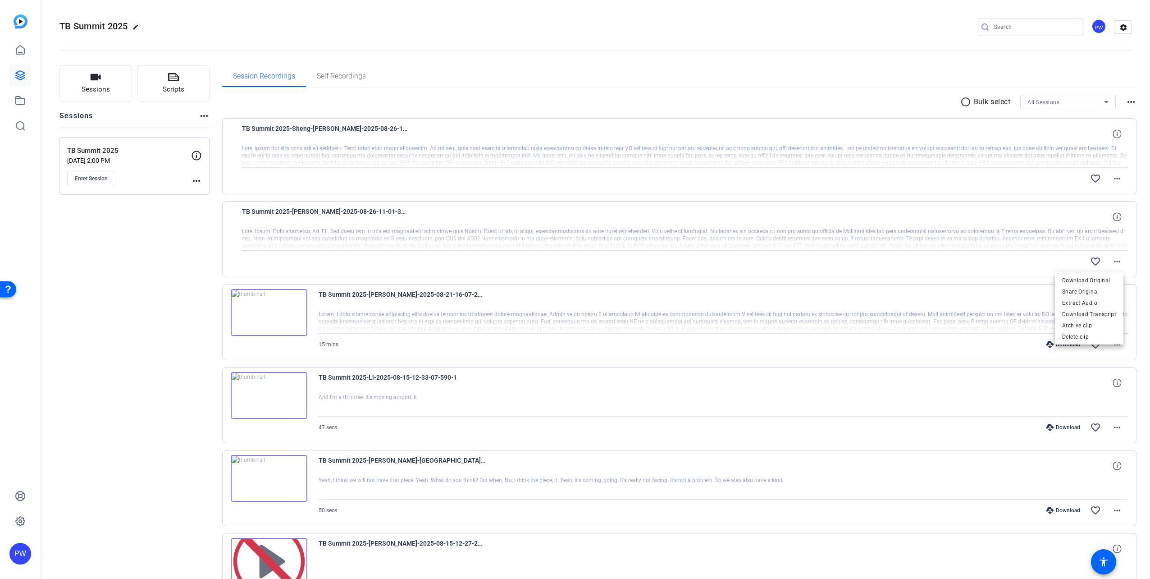
click at [993, 69] on div at bounding box center [575, 289] width 1150 height 579
click at [1115, 176] on mat-icon "more_horiz" at bounding box center [1117, 178] width 11 height 11
click at [1130, 73] on div at bounding box center [575, 289] width 1150 height 579
click at [83, 177] on span "Enter Session" at bounding box center [91, 178] width 33 height 7
click at [94, 178] on span "Enter Session" at bounding box center [91, 178] width 33 height 7
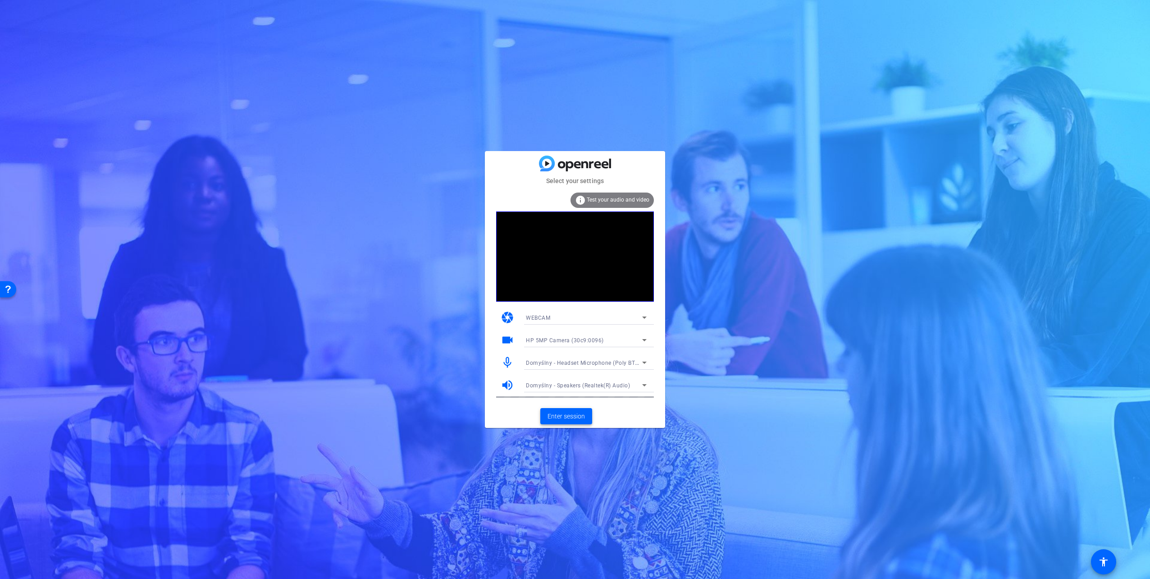
click at [558, 418] on span "Enter session" at bounding box center [566, 416] width 37 height 9
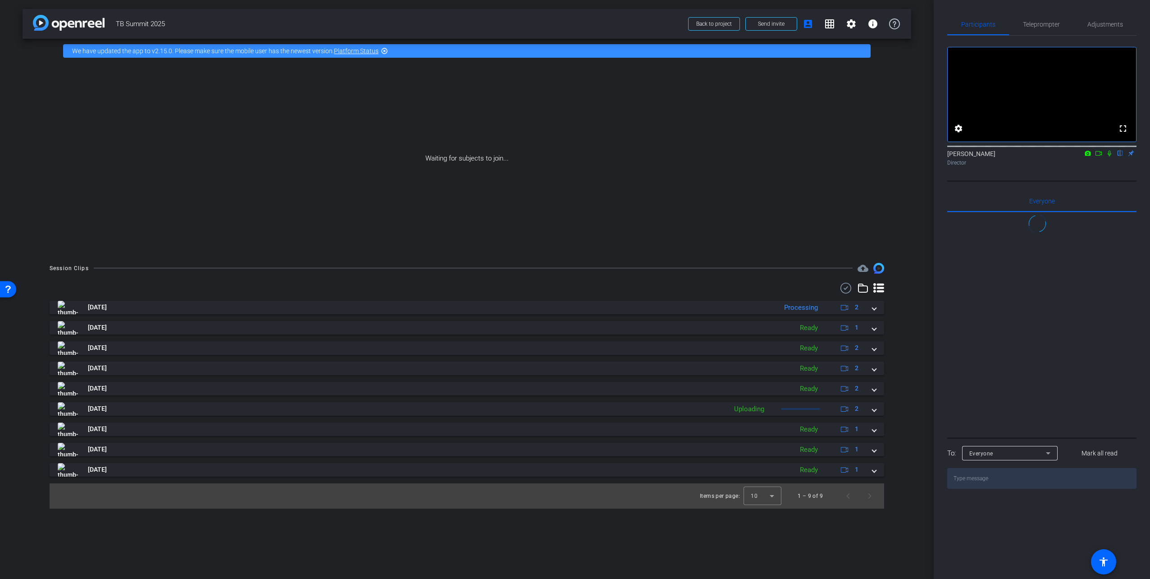
scroll to position [13, 0]
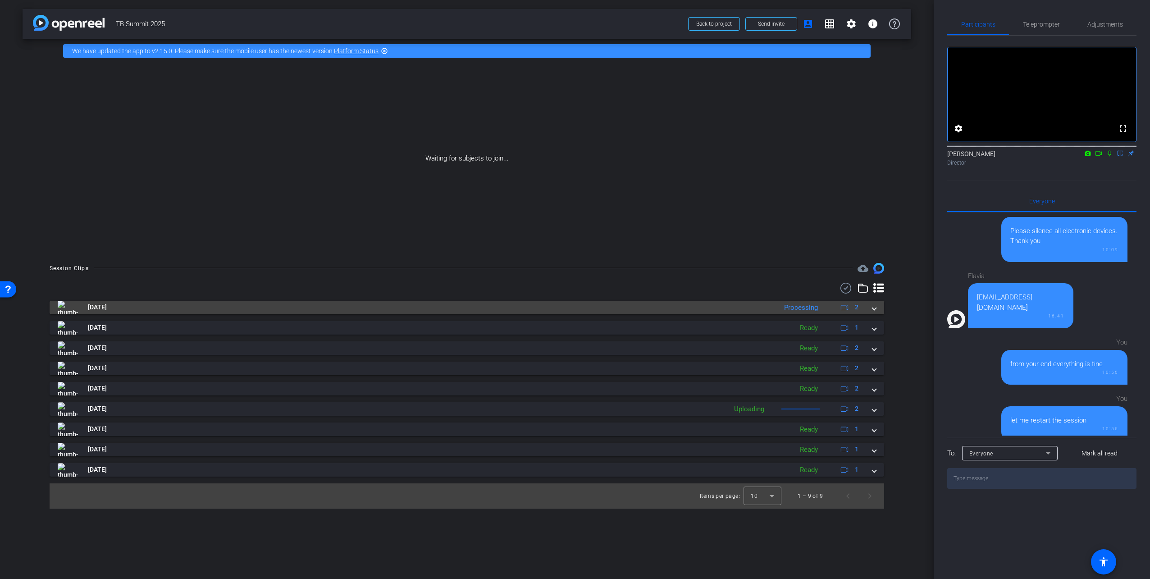
click at [562, 306] on mat-panel-title "[DATE]" at bounding box center [415, 308] width 715 height 14
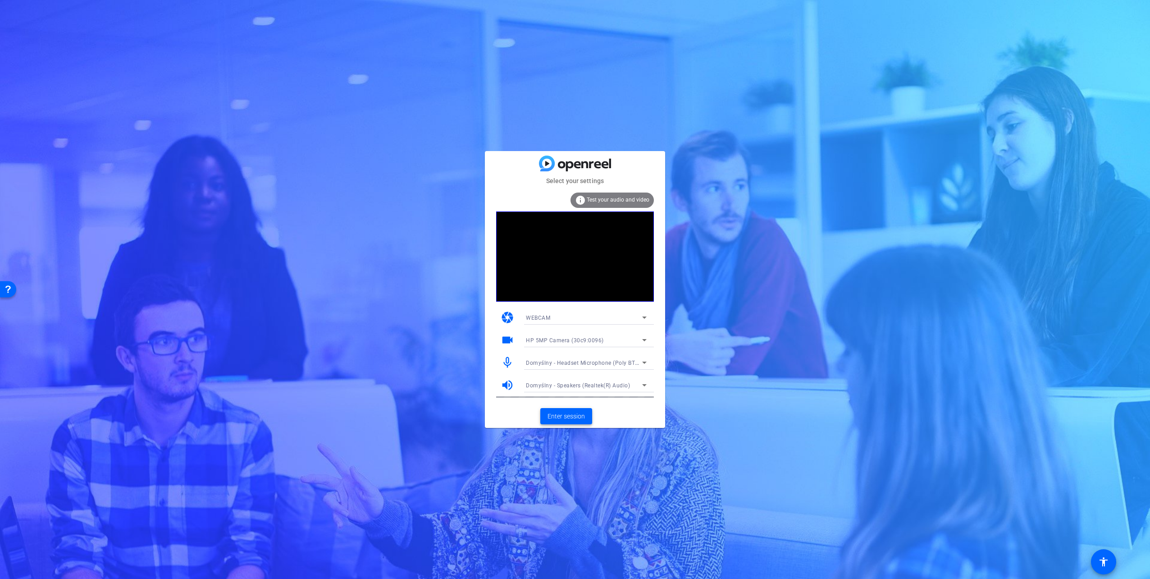
click at [565, 421] on span "Enter session" at bounding box center [566, 416] width 37 height 9
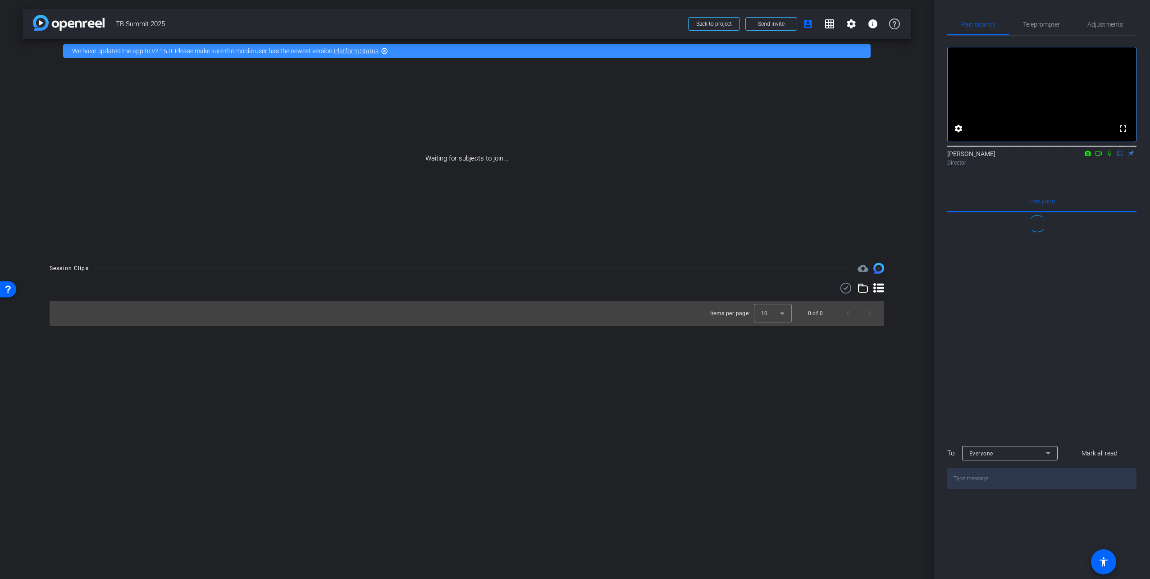
scroll to position [13, 0]
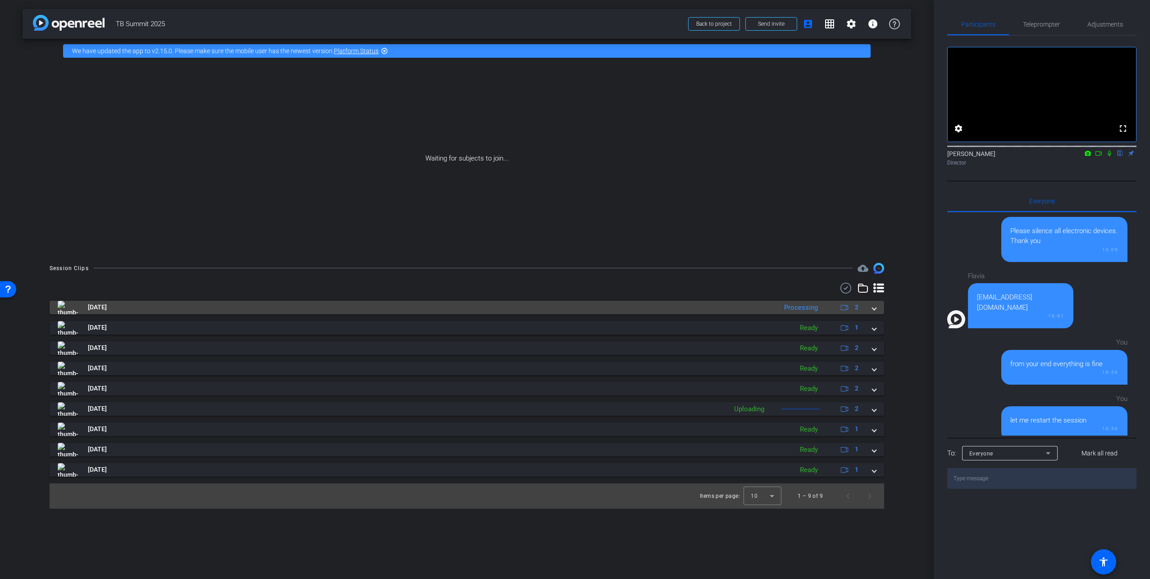
click at [292, 301] on mat-panel-title "Aug 26, 2025" at bounding box center [415, 308] width 715 height 14
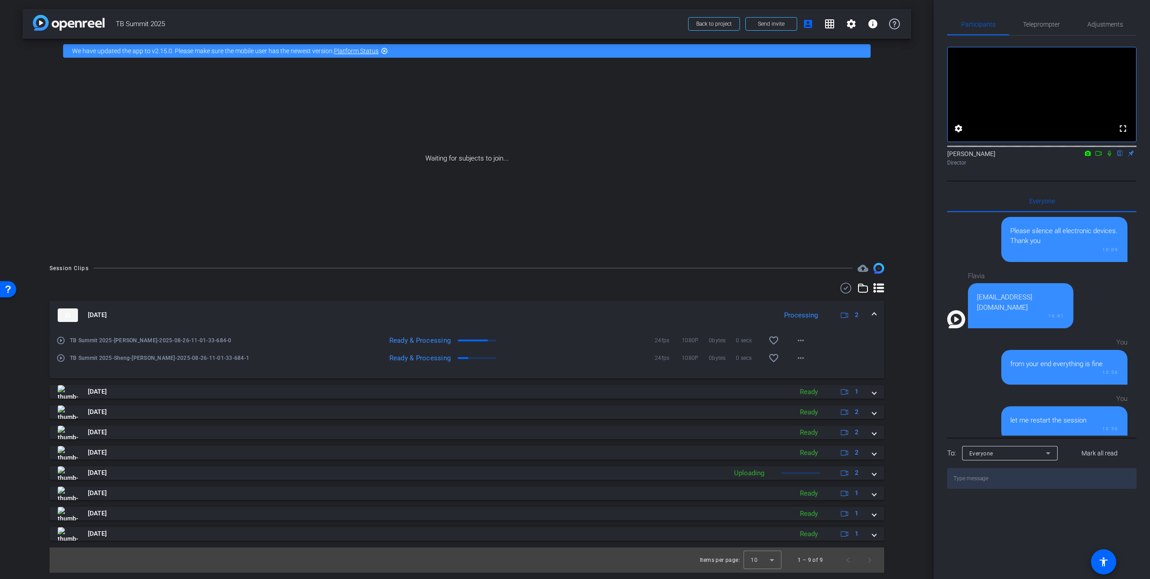
click at [1100, 155] on icon at bounding box center [1099, 153] width 6 height 5
click at [1117, 156] on icon at bounding box center [1120, 153] width 7 height 6
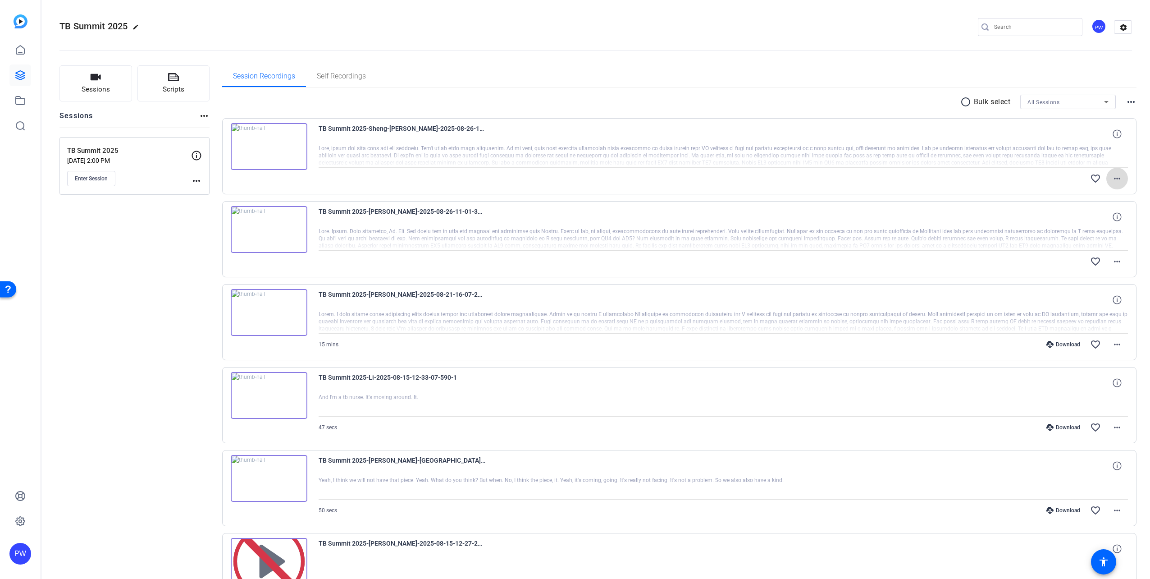
click at [1112, 181] on mat-icon "more_horiz" at bounding box center [1117, 178] width 11 height 11
click at [1112, 257] on mat-icon "more_horiz" at bounding box center [1117, 261] width 11 height 11
click at [1118, 185] on div at bounding box center [575, 289] width 1150 height 579
click at [1112, 183] on mat-icon "more_horiz" at bounding box center [1117, 178] width 11 height 11
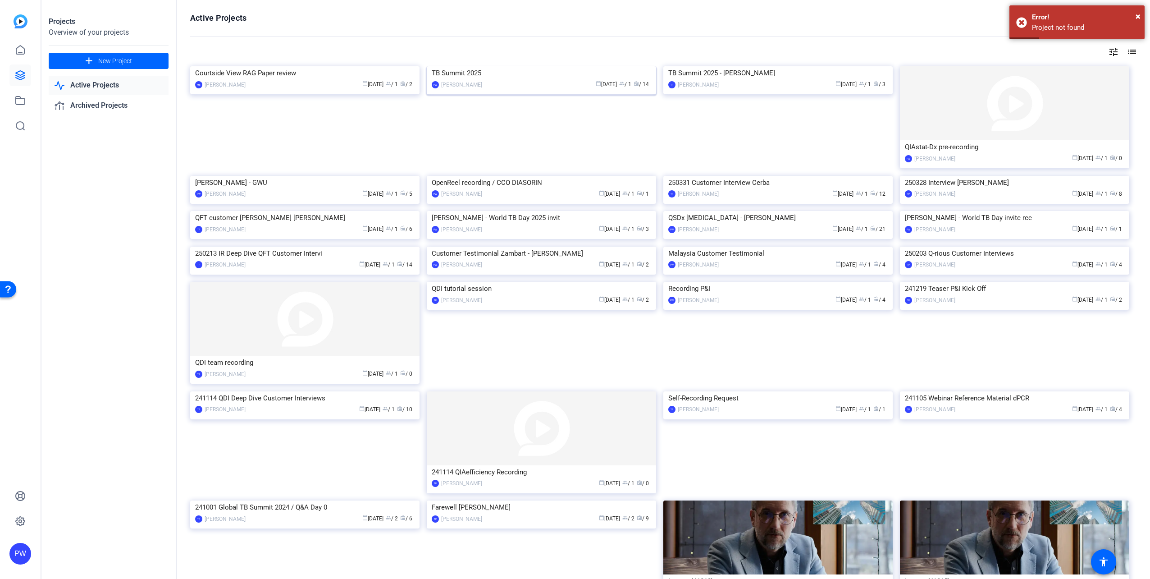
click at [586, 66] on img at bounding box center [541, 66] width 229 height 0
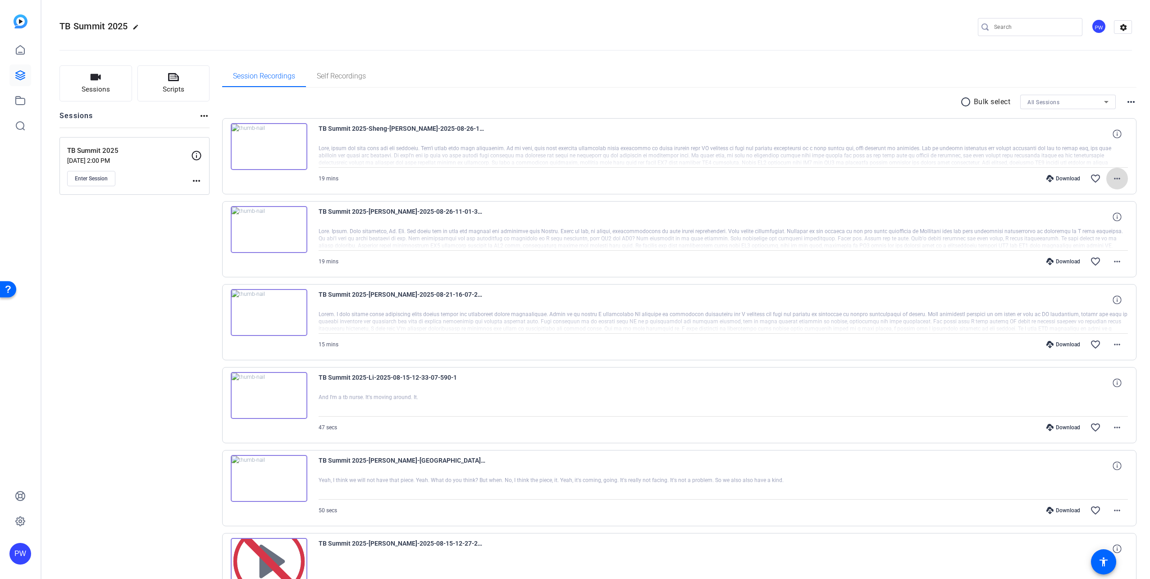
click at [1120, 176] on span at bounding box center [1118, 179] width 22 height 22
click at [1093, 219] on span "Download MP4" at bounding box center [1089, 220] width 54 height 11
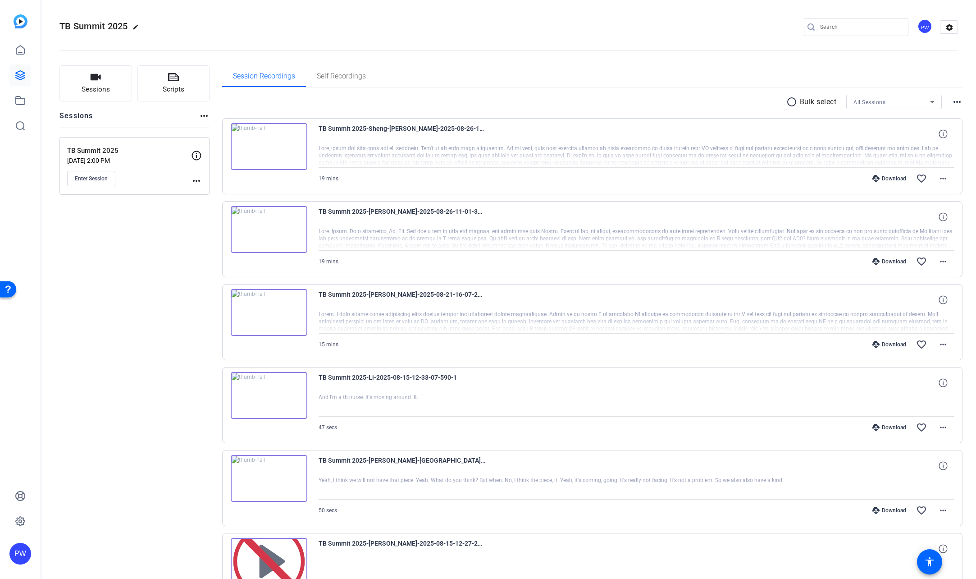
click at [951, 262] on div "TB Summit 2025-[PERSON_NAME]-2025-08-26-11-01-33-684-0 19 mins Download favorit…" at bounding box center [592, 239] width 741 height 76
click at [944, 264] on mat-icon "more_horiz" at bounding box center [943, 261] width 11 height 11
click at [940, 304] on span "Download MP4" at bounding box center [915, 302] width 54 height 11
